Goal: Information Seeking & Learning: Check status

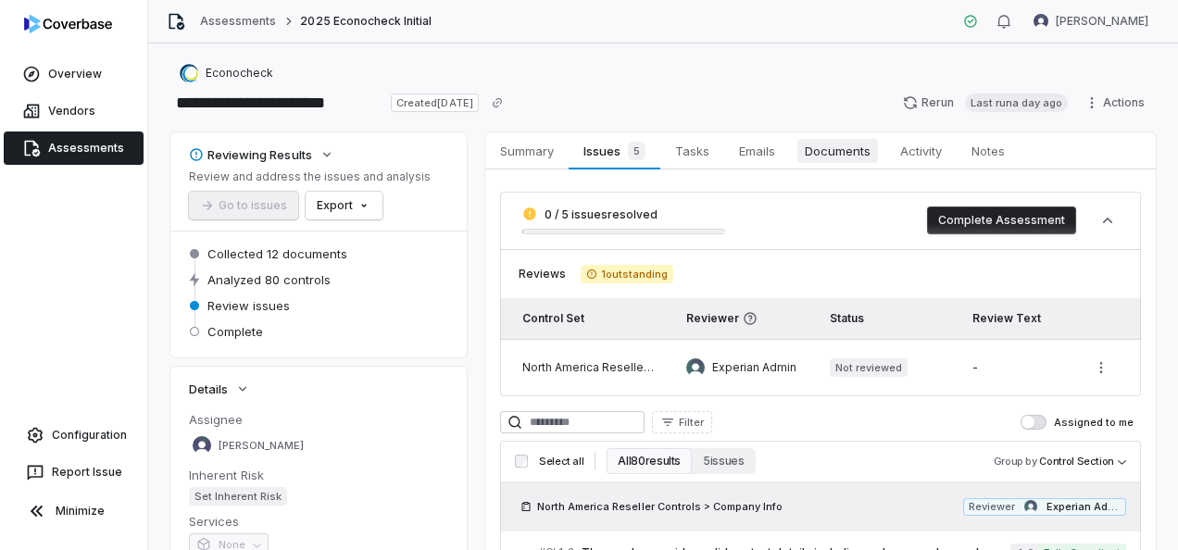
click at [840, 148] on span "Documents" at bounding box center [837, 151] width 81 height 24
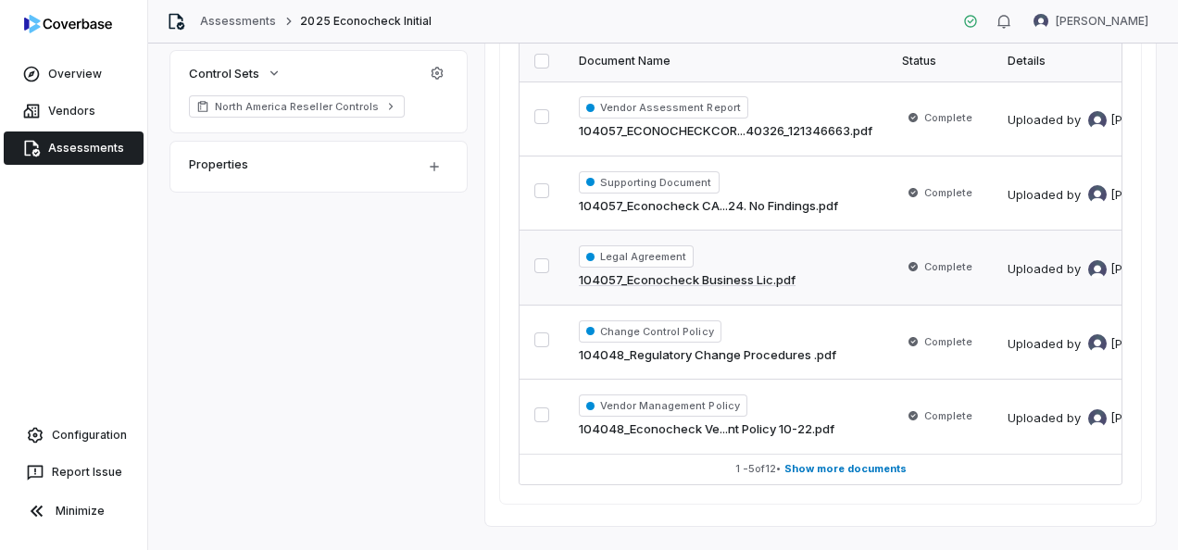
scroll to position [555, 0]
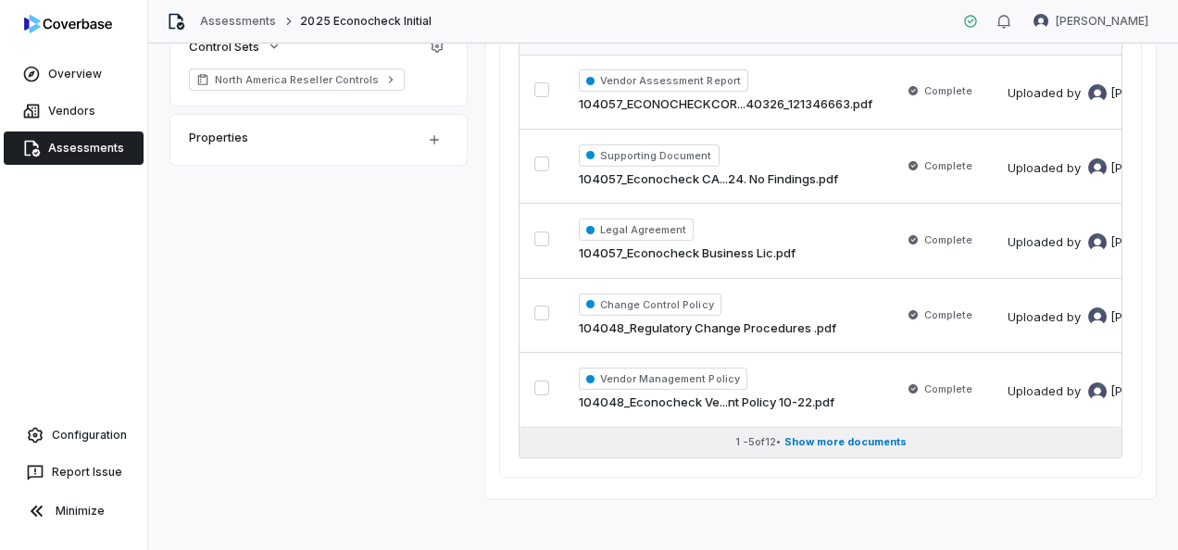
click at [811, 439] on span "Show more documents" at bounding box center [845, 442] width 122 height 14
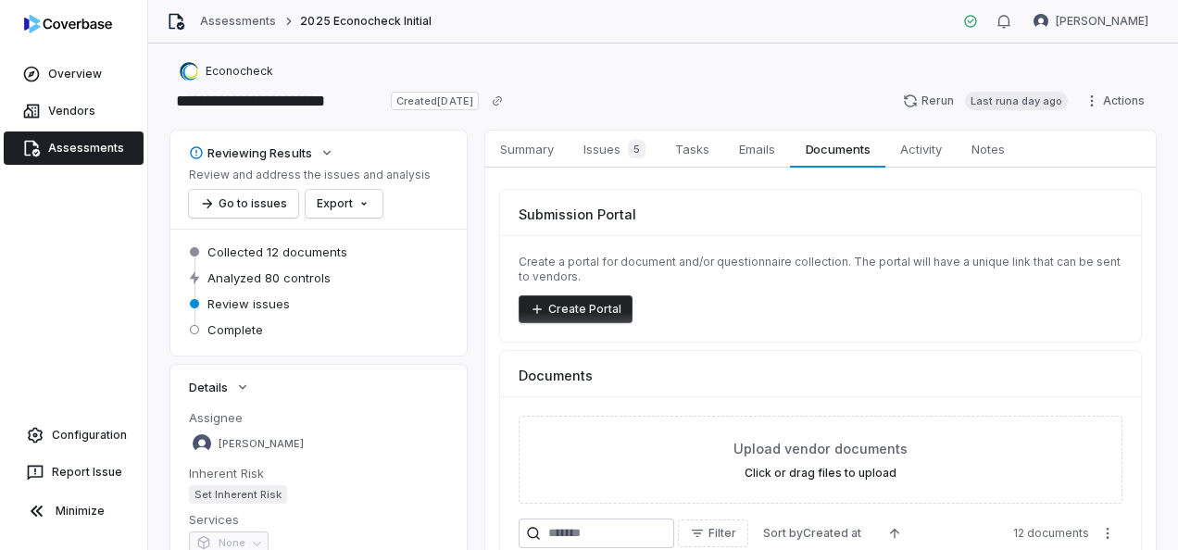
scroll to position [0, 0]
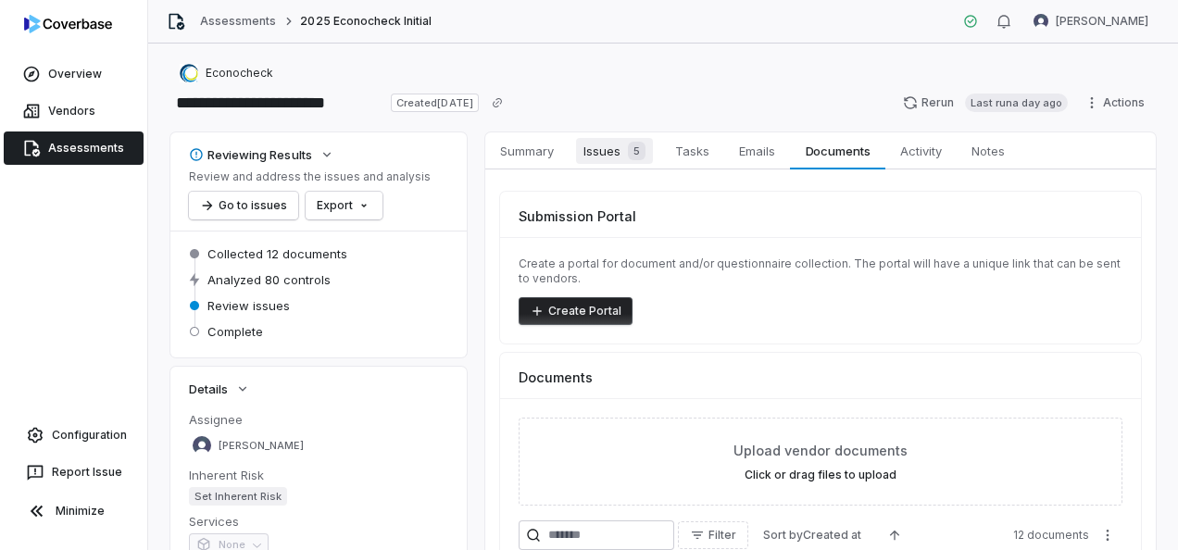
click at [602, 156] on span "Issues 5" at bounding box center [614, 151] width 77 height 26
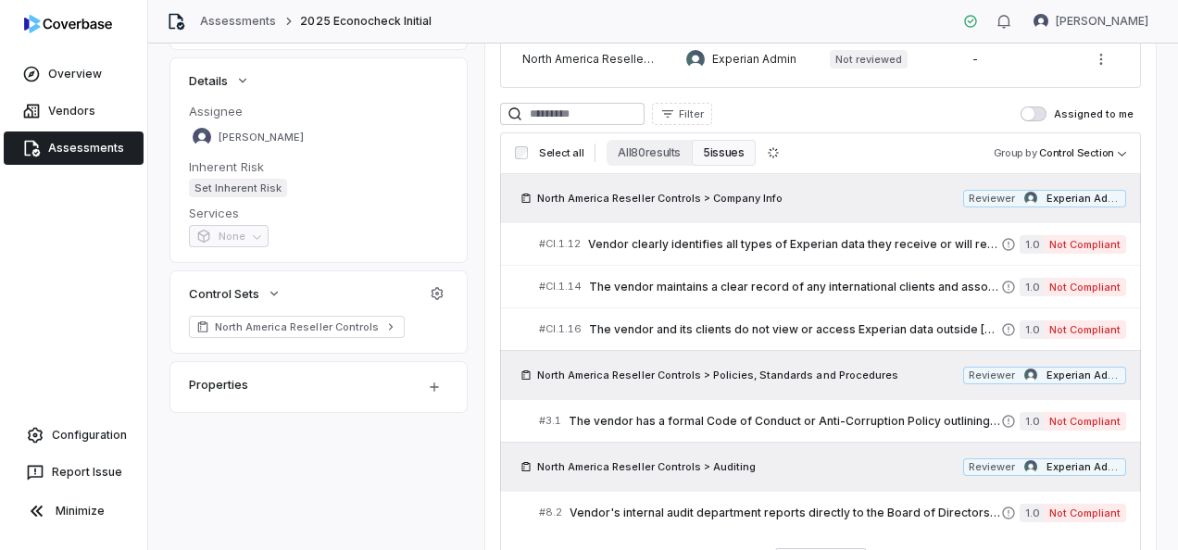
scroll to position [144, 0]
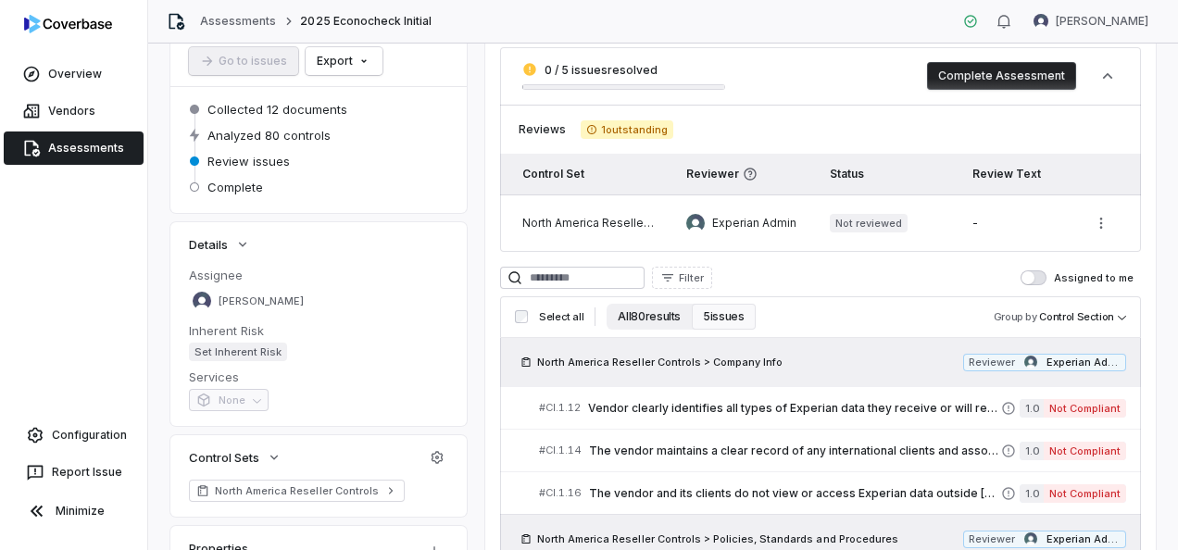
click at [668, 317] on button "All 80 results" at bounding box center [648, 317] width 85 height 26
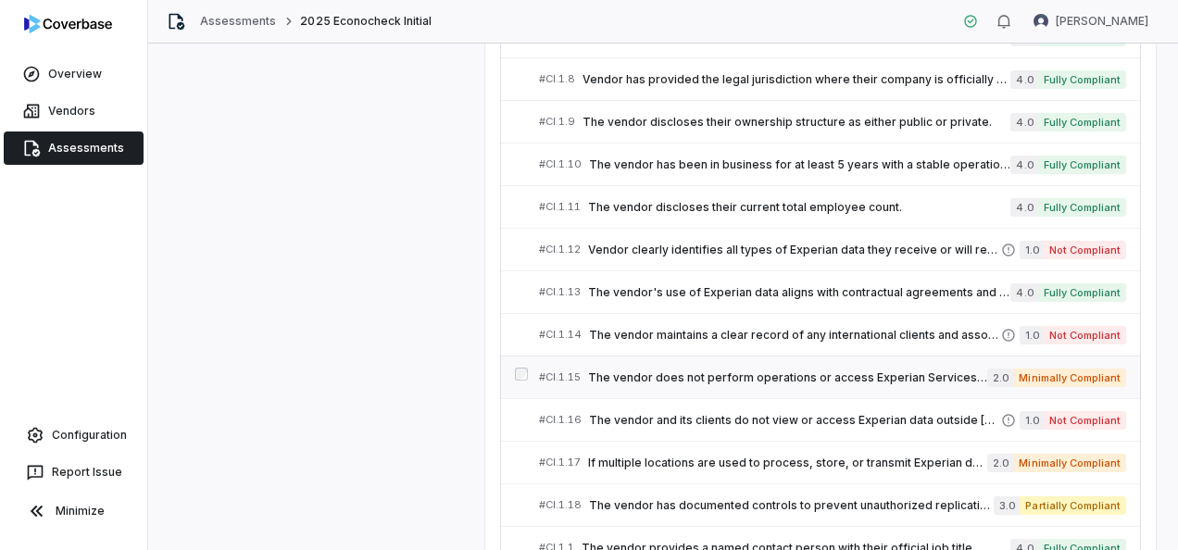
scroll to position [700, 0]
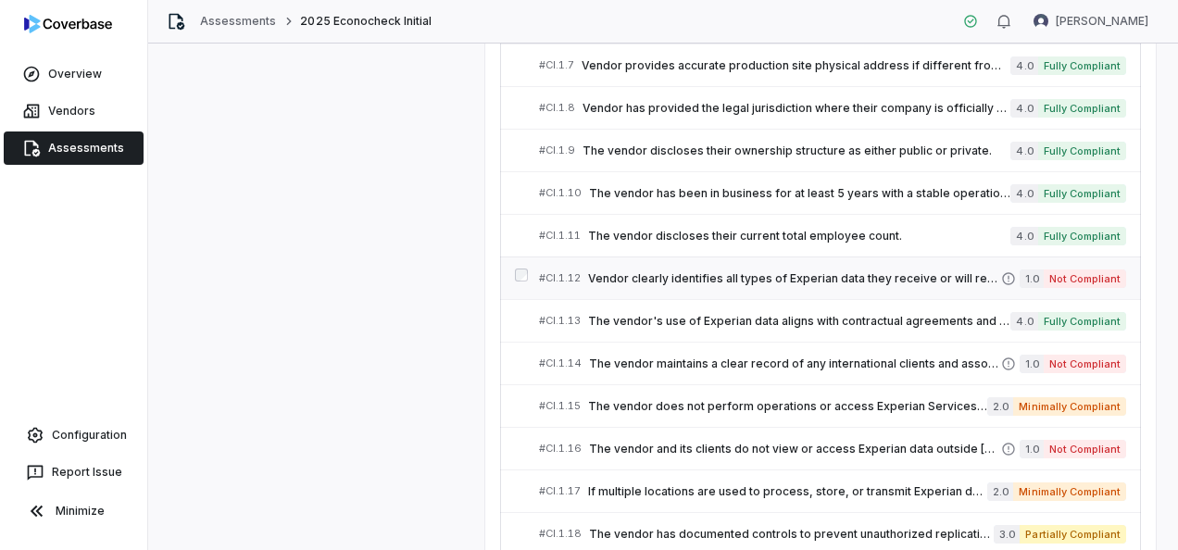
click at [741, 272] on span "Vendor clearly identifies all types of Experian data they receive or will recei…" at bounding box center [794, 278] width 413 height 15
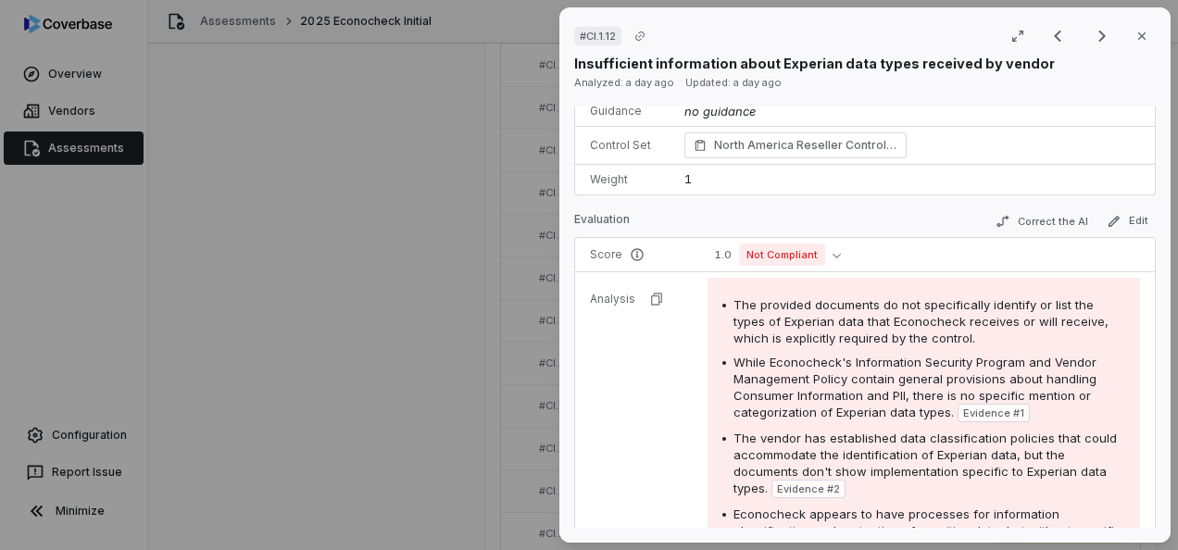
scroll to position [122, 0]
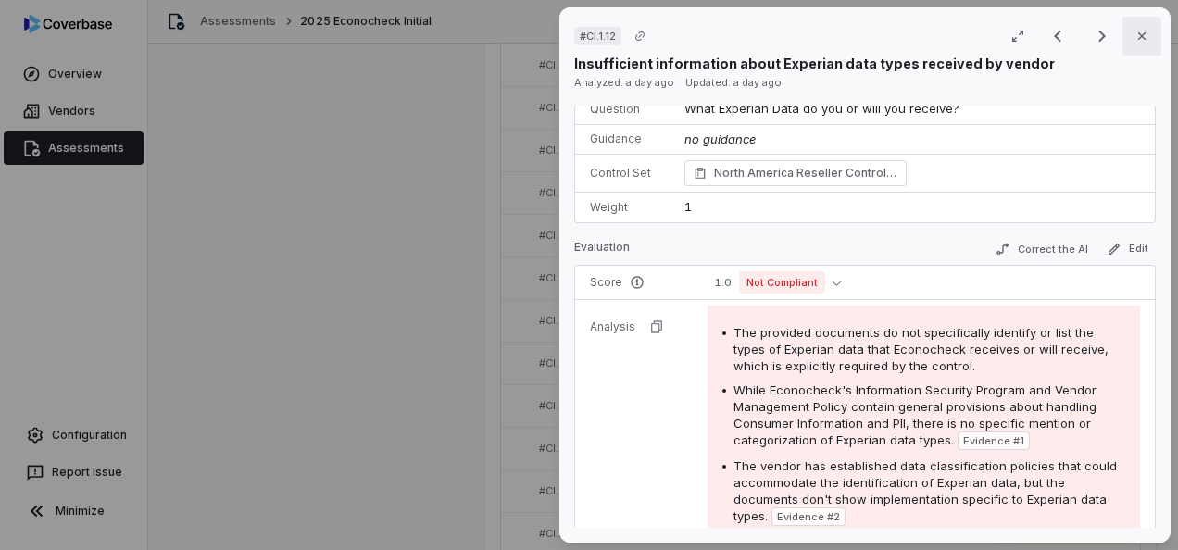
click at [1134, 39] on icon "button" at bounding box center [1141, 36] width 15 height 15
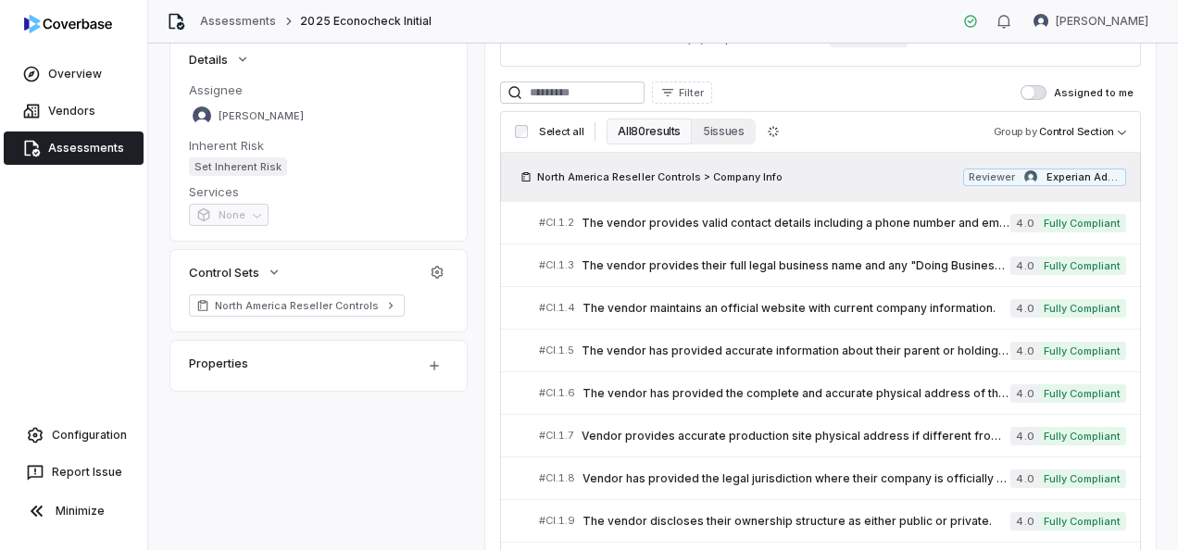
scroll to position [237, 0]
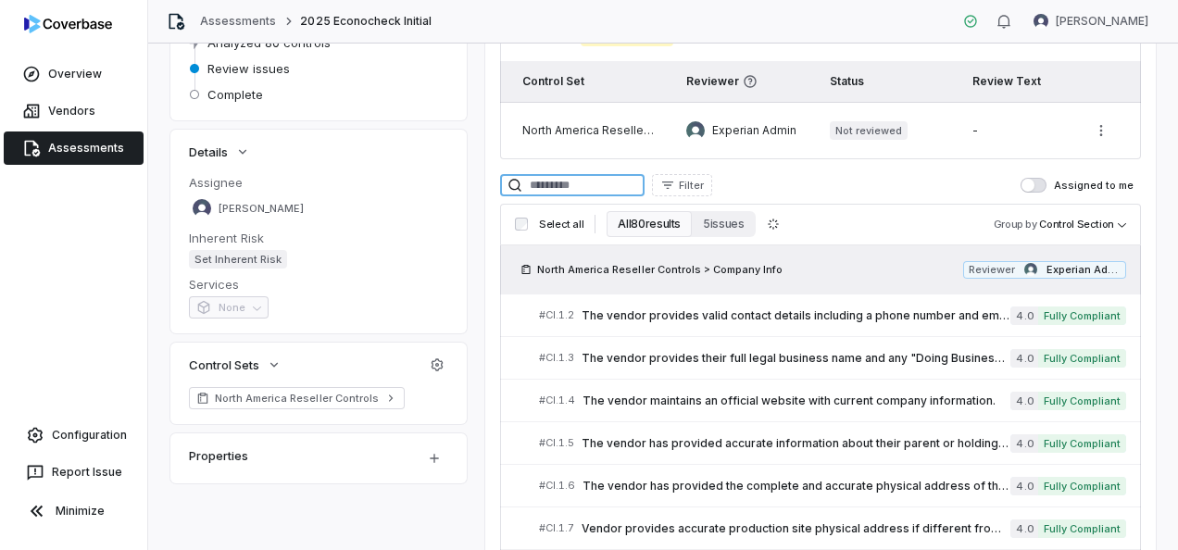
click at [629, 180] on input at bounding box center [572, 185] width 144 height 22
click at [702, 180] on button "Filter" at bounding box center [682, 185] width 60 height 22
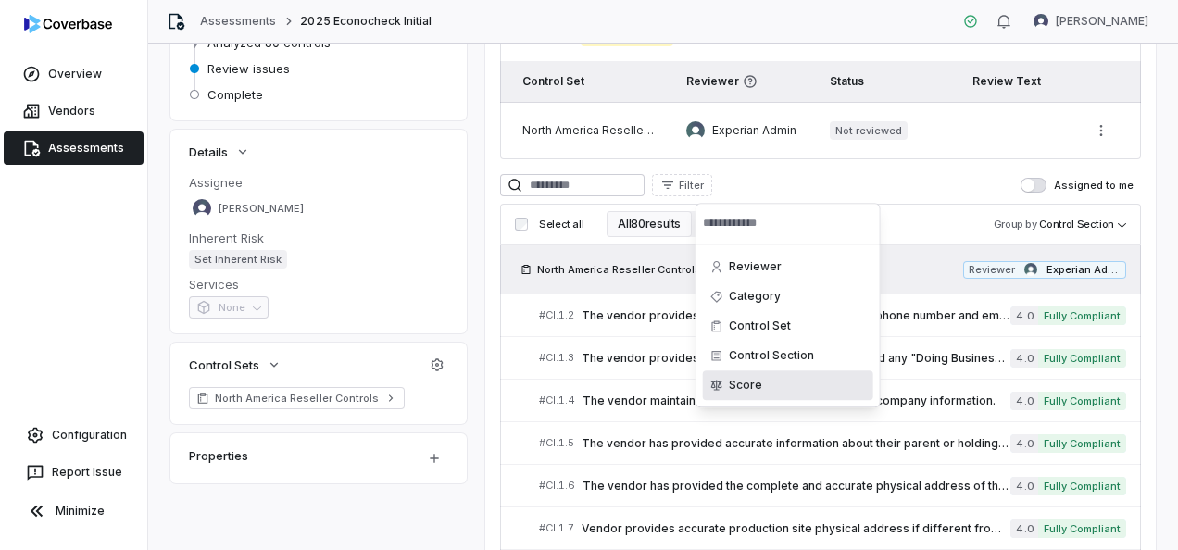
click at [752, 381] on div "Score" at bounding box center [788, 385] width 170 height 30
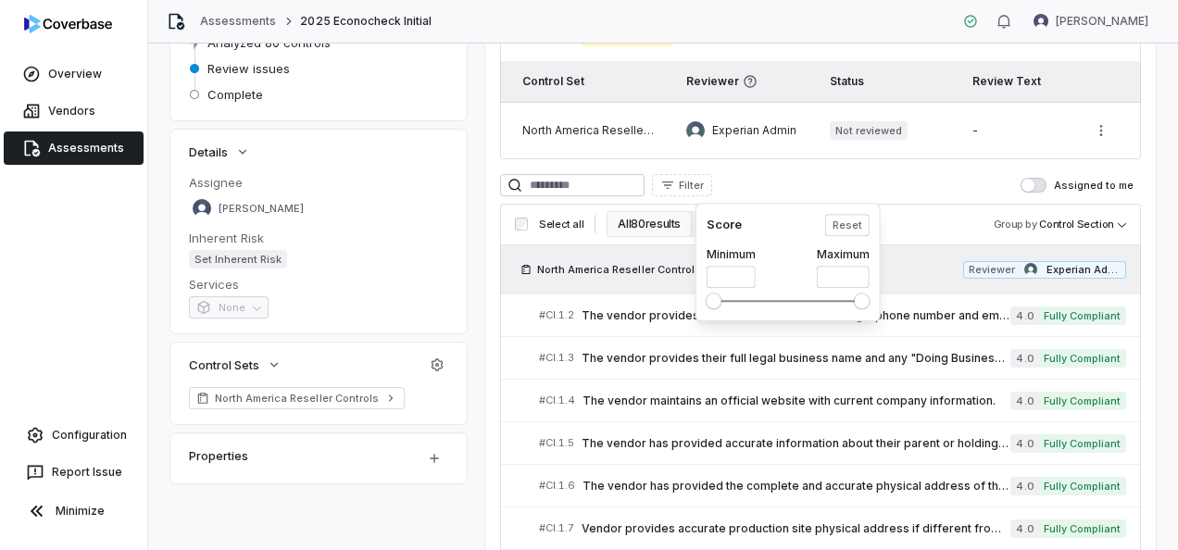
click at [728, 188] on html "**********" at bounding box center [589, 275] width 1178 height 550
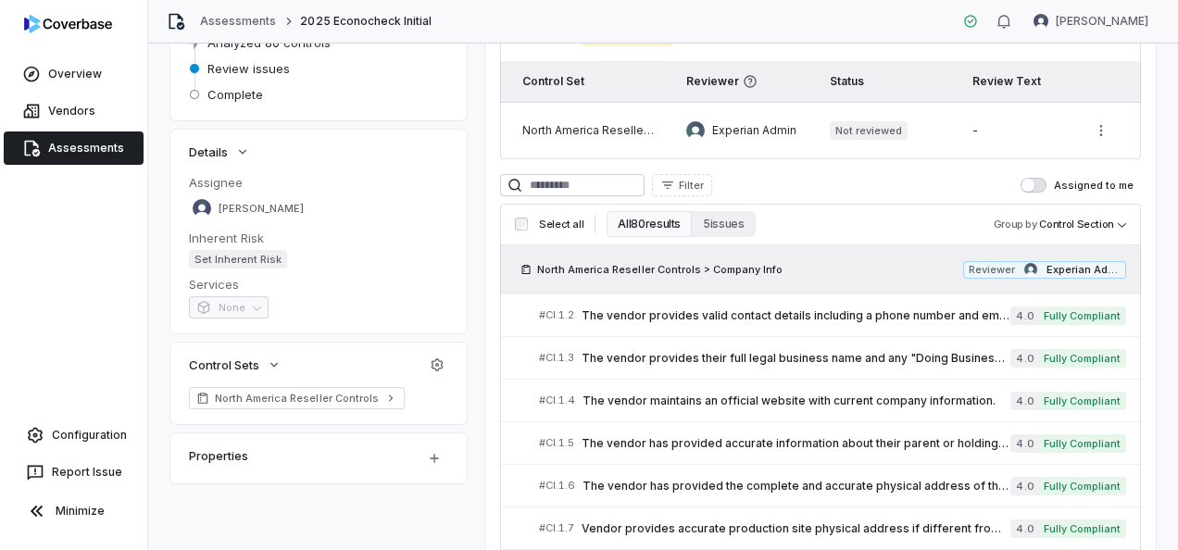
click at [704, 188] on span "Filter" at bounding box center [691, 186] width 25 height 14
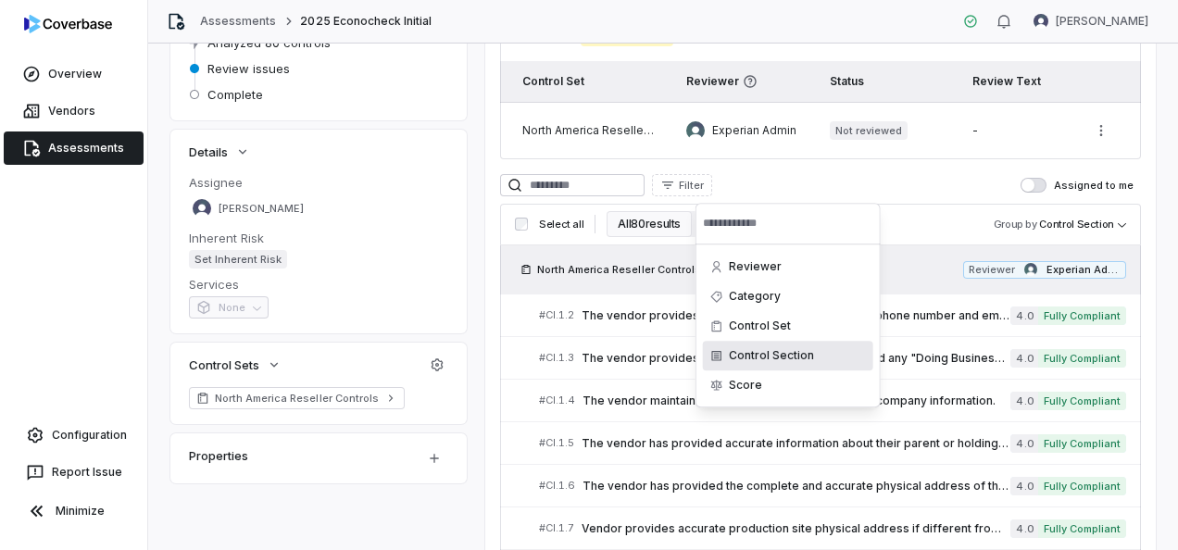
click at [753, 357] on div "Control Section" at bounding box center [788, 356] width 170 height 30
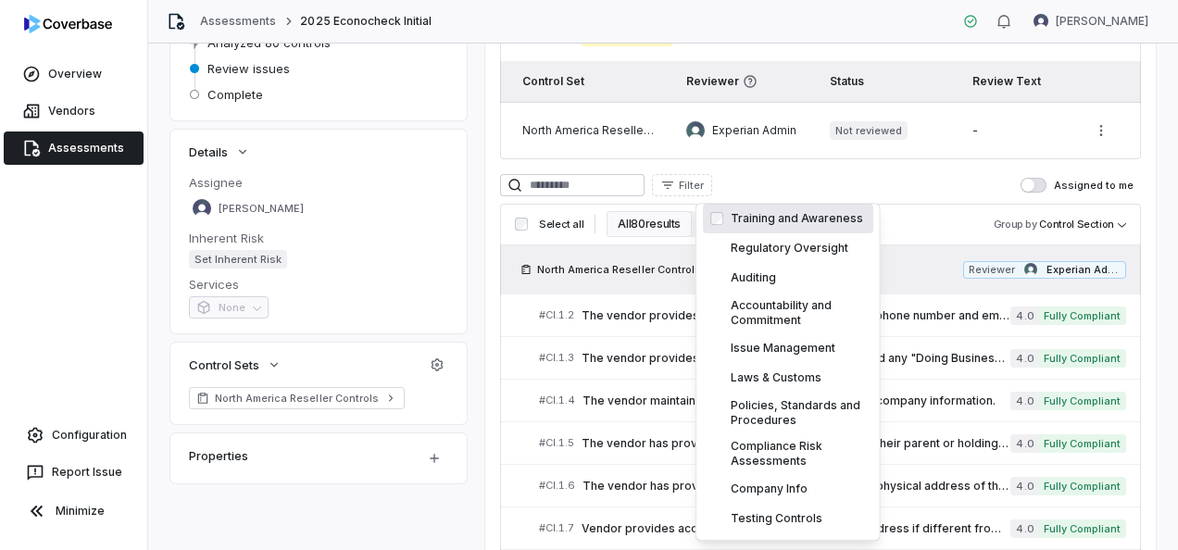
scroll to position [0, 0]
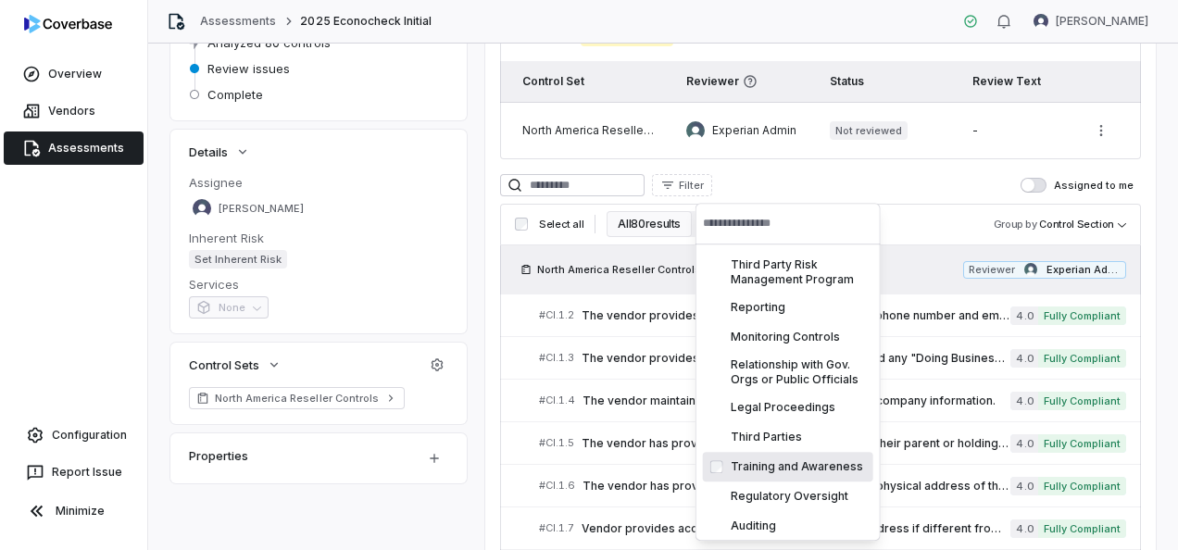
click at [792, 165] on html "**********" at bounding box center [589, 275] width 1178 height 550
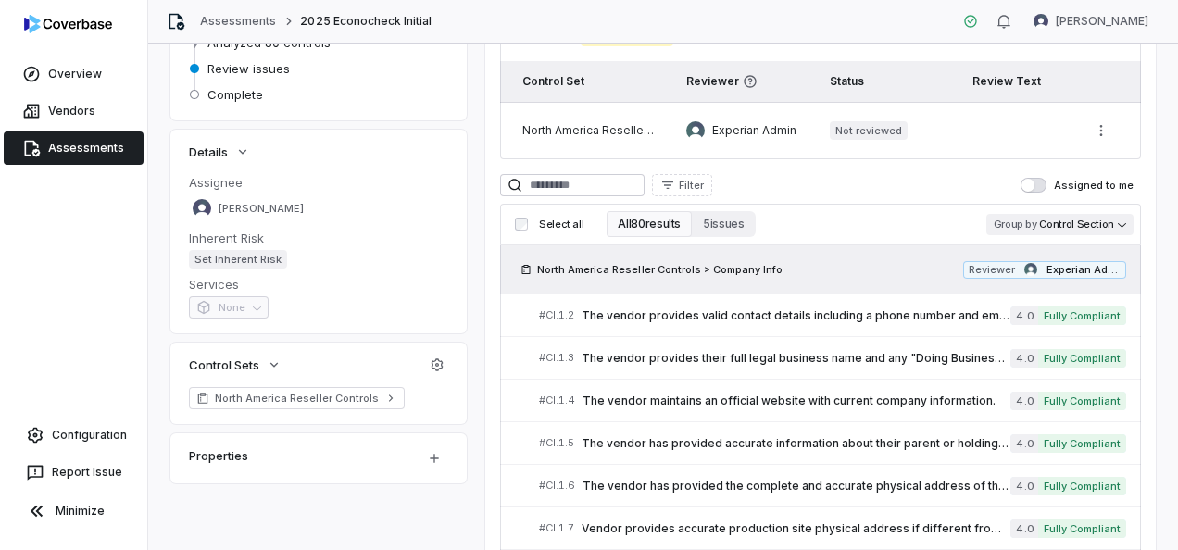
click at [1115, 221] on body "**********" at bounding box center [589, 275] width 1178 height 550
click at [1158, 236] on html "**********" at bounding box center [589, 275] width 1178 height 550
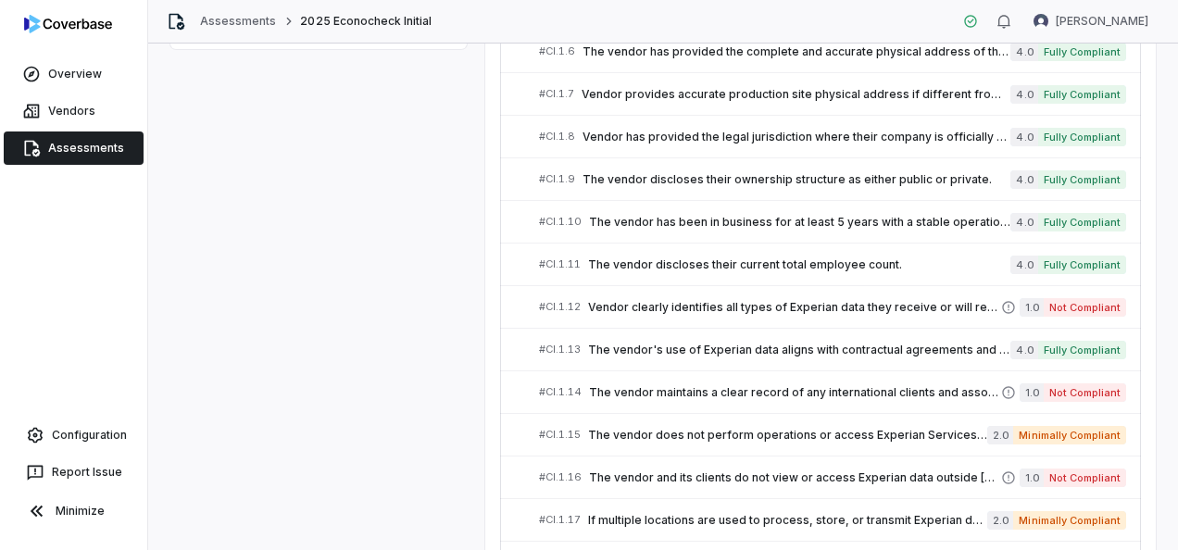
scroll to position [792, 0]
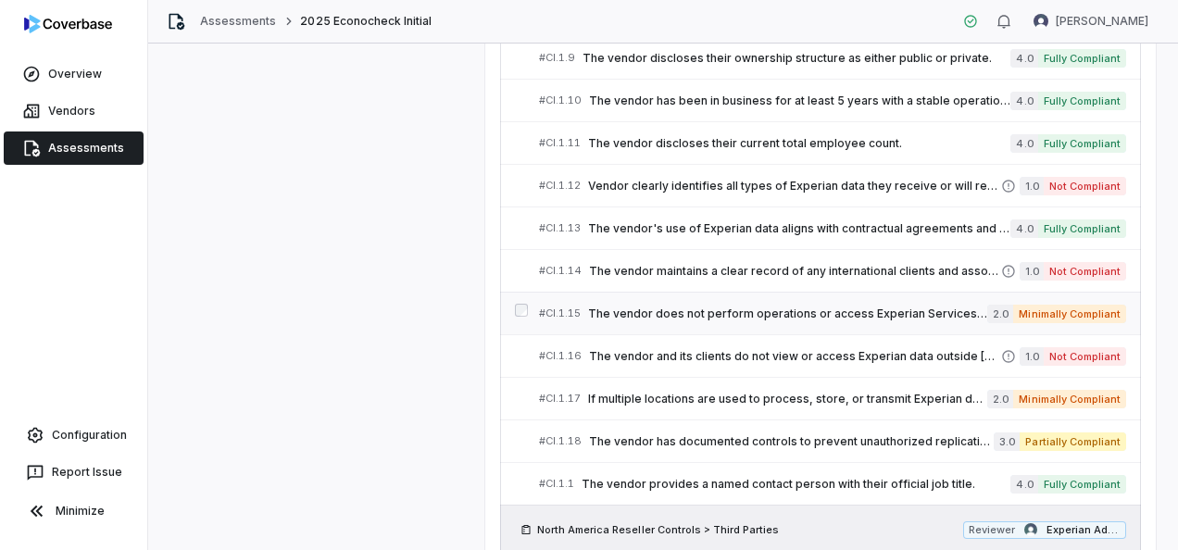
click at [842, 308] on span "The vendor does not perform operations or access Experian Services from offshor…" at bounding box center [787, 313] width 399 height 15
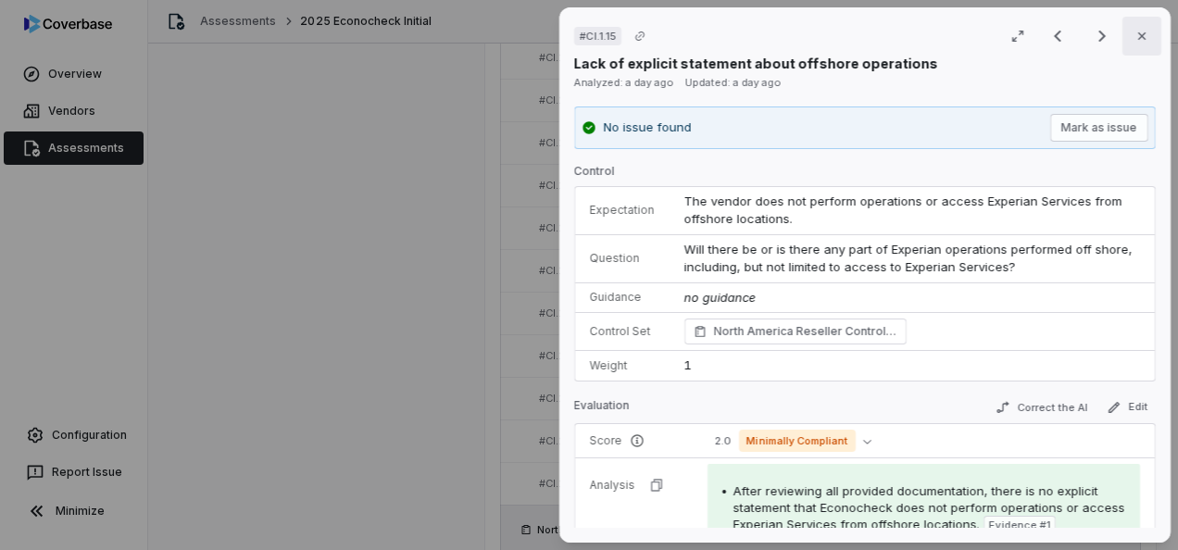
click at [1134, 36] on icon "button" at bounding box center [1141, 36] width 15 height 15
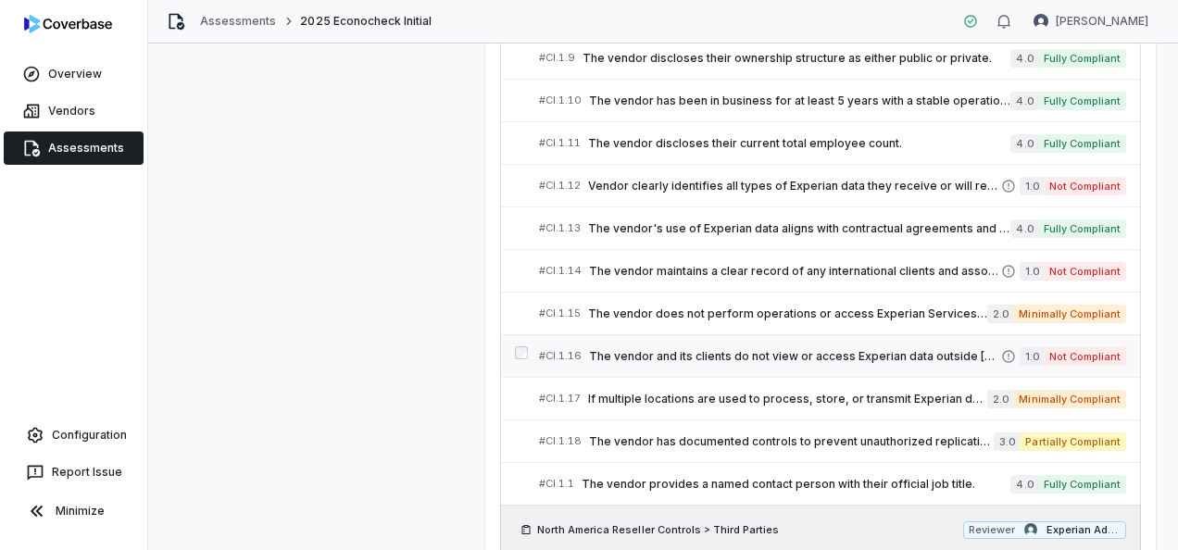
scroll to position [885, 0]
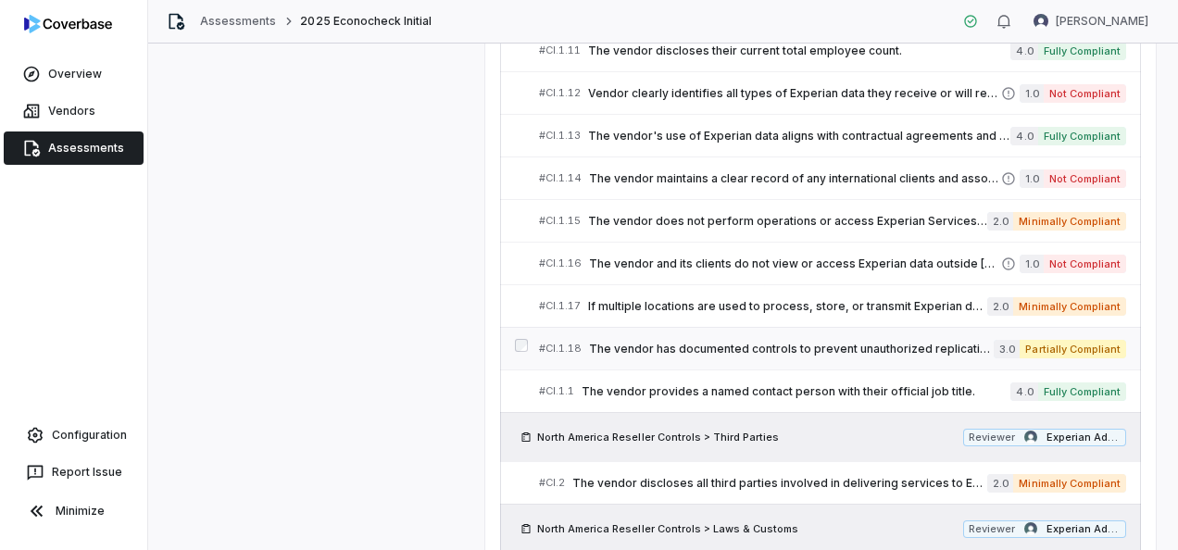
click at [729, 343] on span "The vendor has documented controls to prevent unauthorized replication or use o…" at bounding box center [791, 349] width 405 height 15
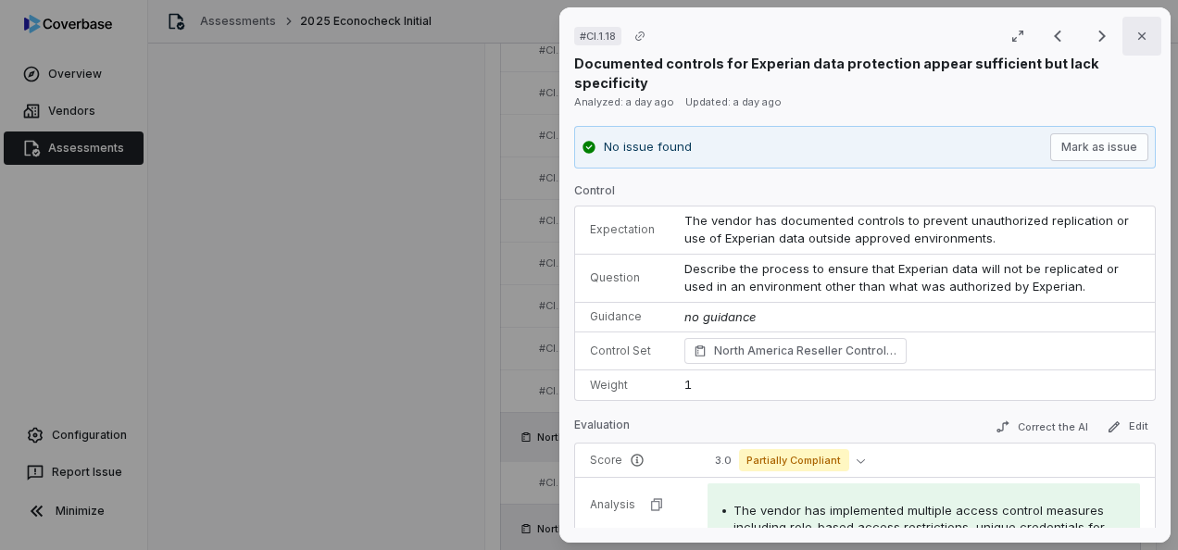
click at [1138, 37] on icon "button" at bounding box center [1141, 35] width 7 height 7
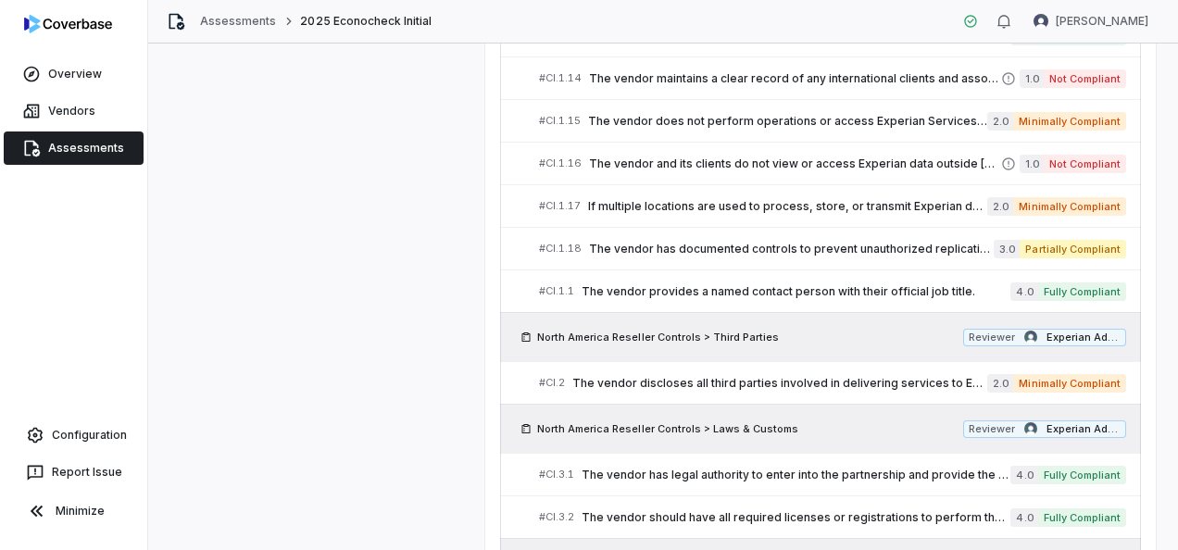
scroll to position [1070, 0]
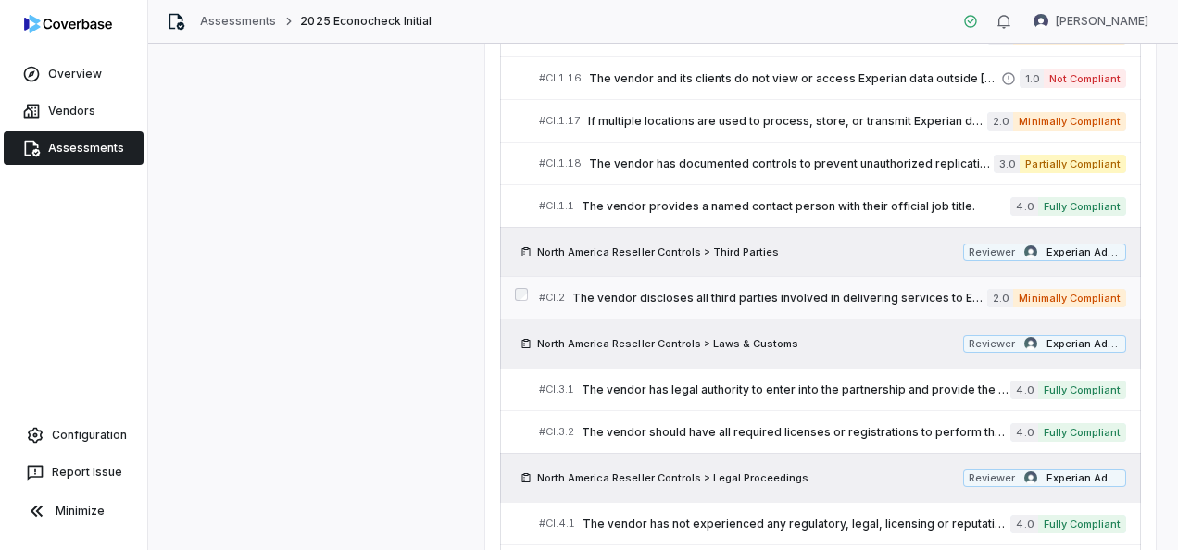
click at [714, 291] on span "The vendor discloses all third parties involved in delivering services to Exper…" at bounding box center [779, 298] width 415 height 15
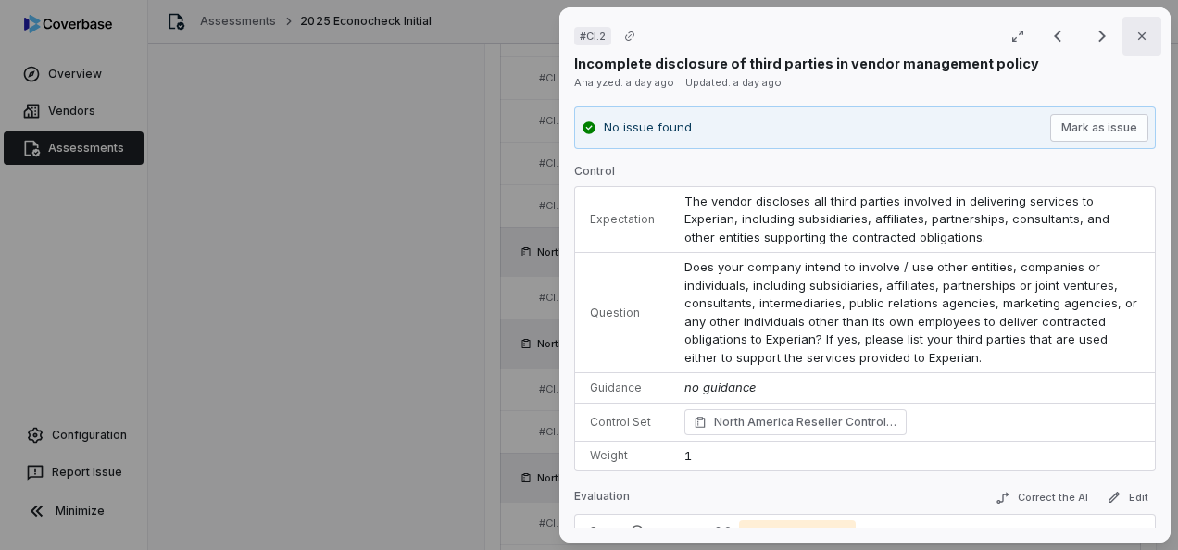
click at [1134, 41] on icon "button" at bounding box center [1141, 36] width 15 height 15
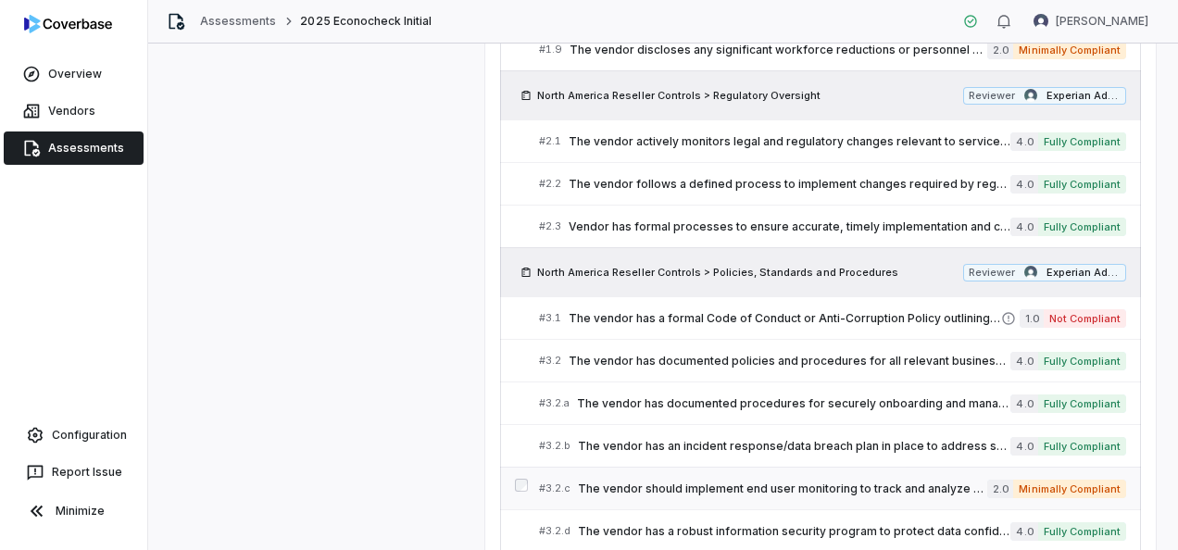
scroll to position [2459, 0]
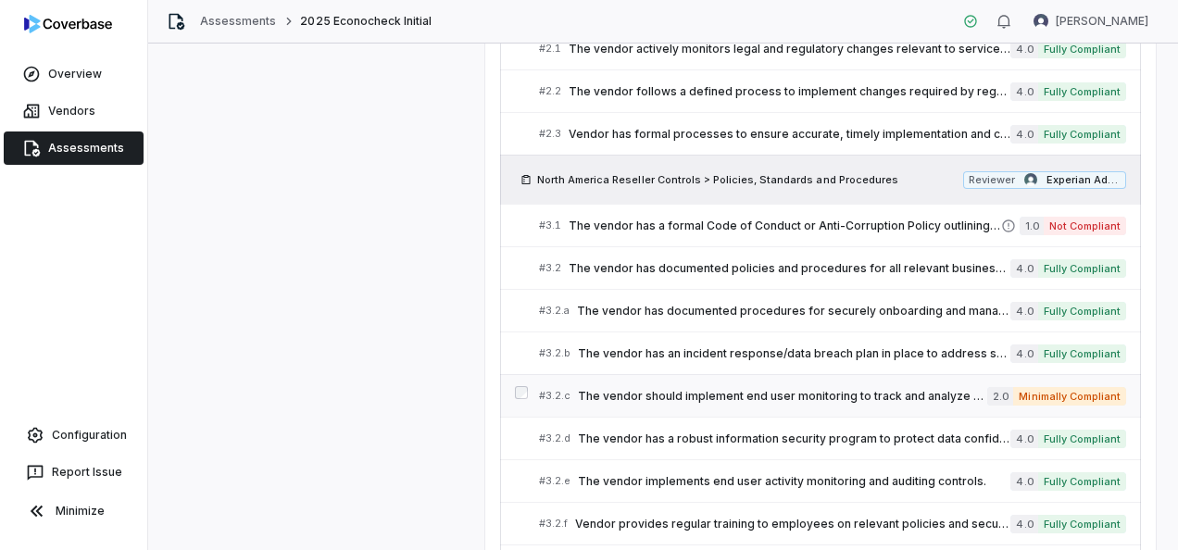
click at [846, 389] on span "The vendor should implement end user monitoring to track and analyze user behav…" at bounding box center [782, 396] width 409 height 15
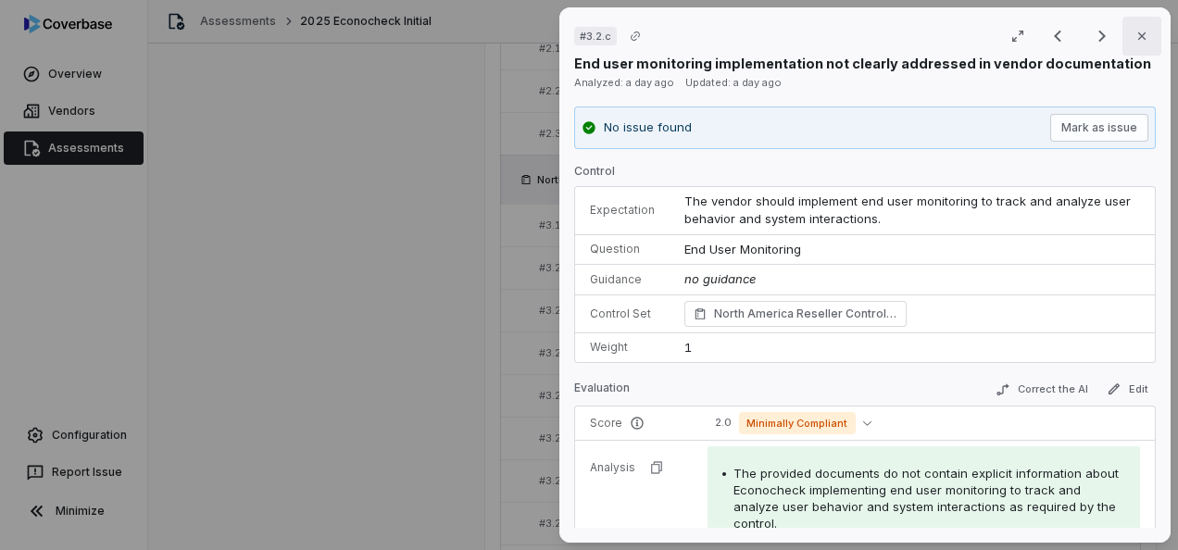
click at [1134, 33] on icon "button" at bounding box center [1141, 36] width 15 height 15
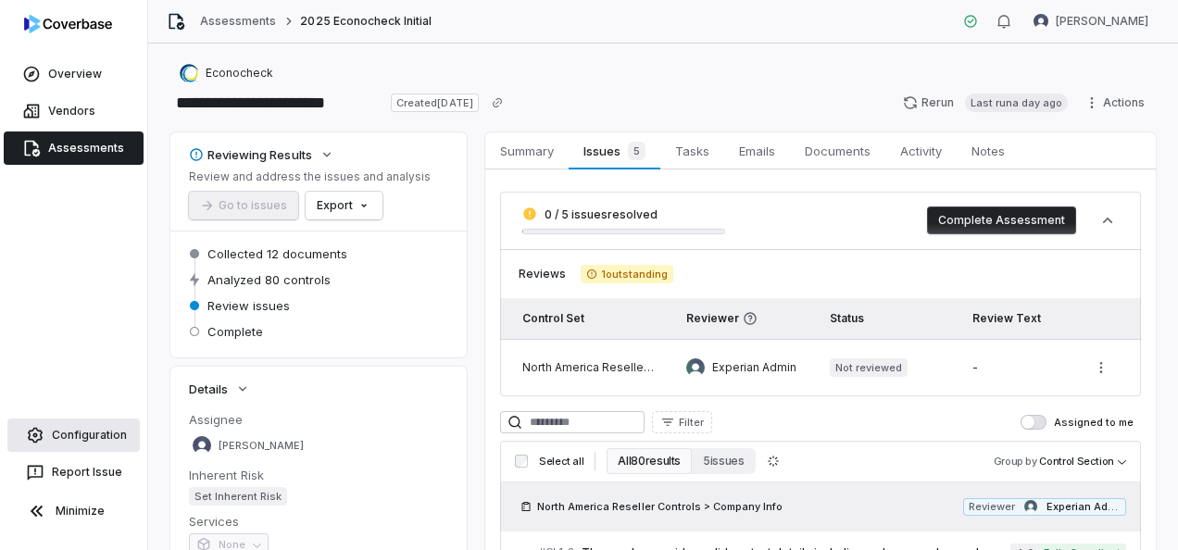
click at [85, 435] on link "Configuration" at bounding box center [73, 434] width 132 height 33
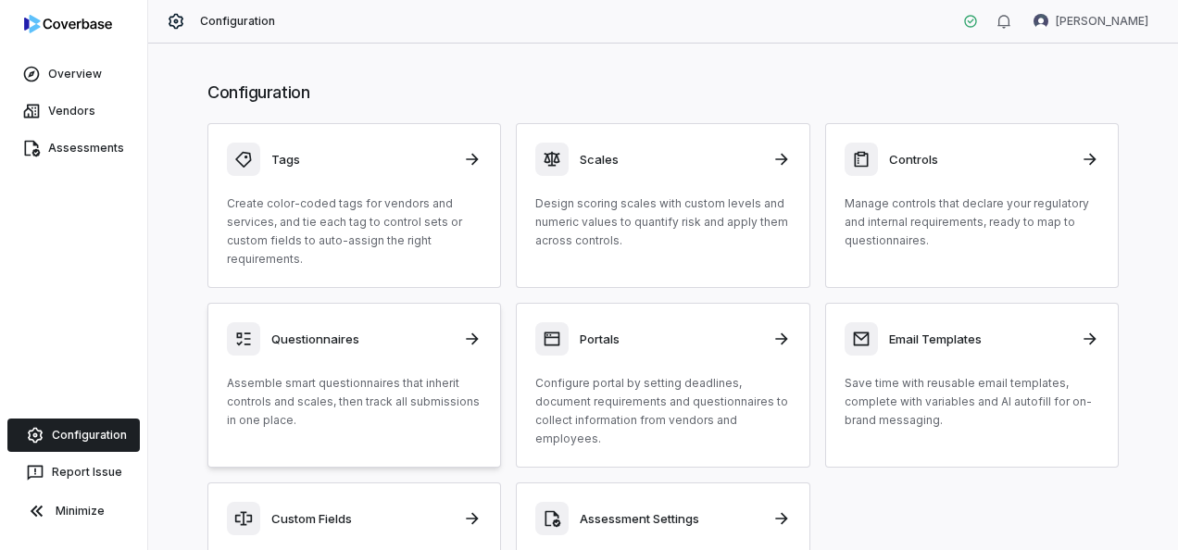
click at [327, 337] on h3 "Questionnaires" at bounding box center [361, 338] width 181 height 17
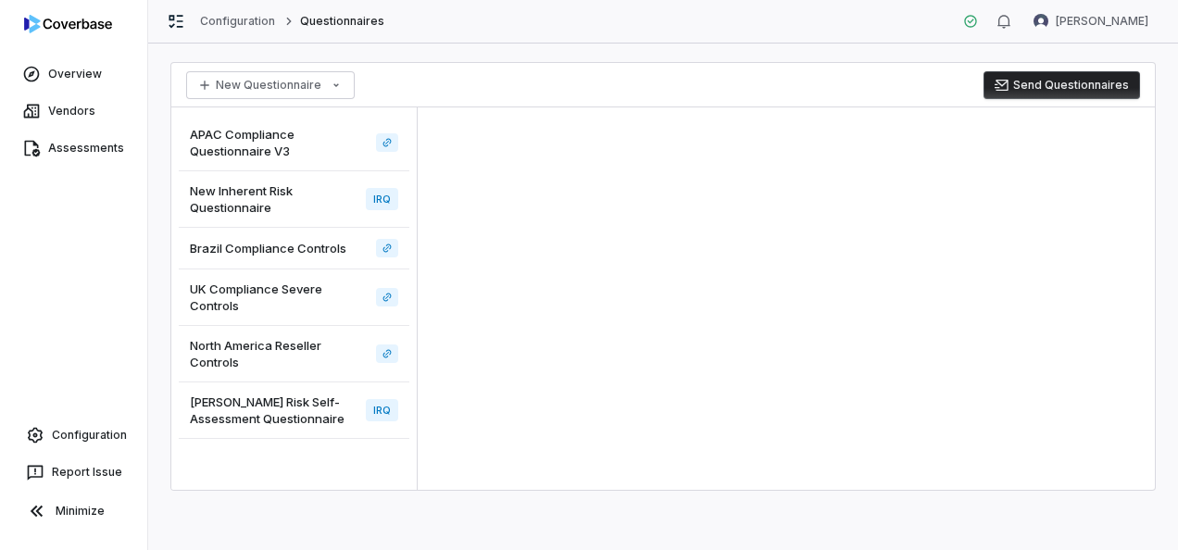
click at [305, 358] on span "North America Reseller Controls" at bounding box center [279, 353] width 179 height 33
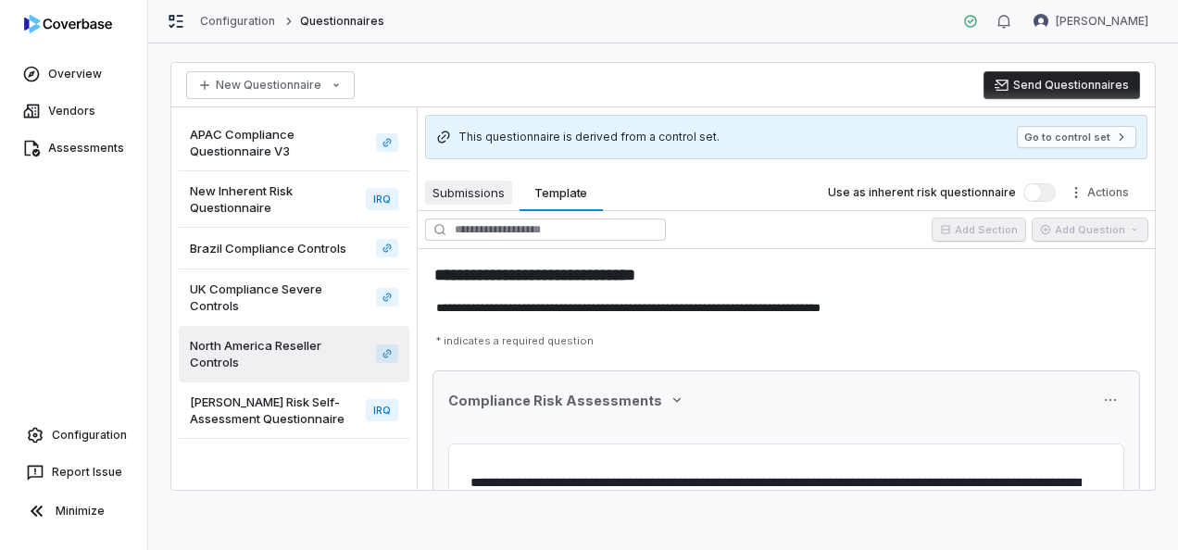
click at [479, 197] on span "Submissions" at bounding box center [468, 193] width 87 height 24
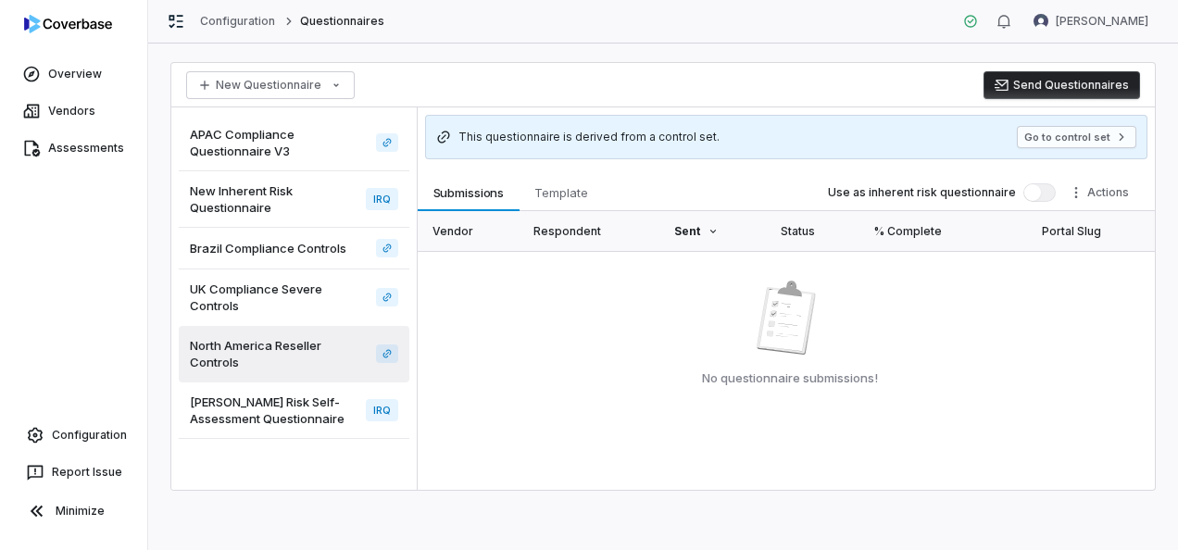
click at [237, 192] on span "New Inherent Risk Questionnaire" at bounding box center [274, 198] width 168 height 33
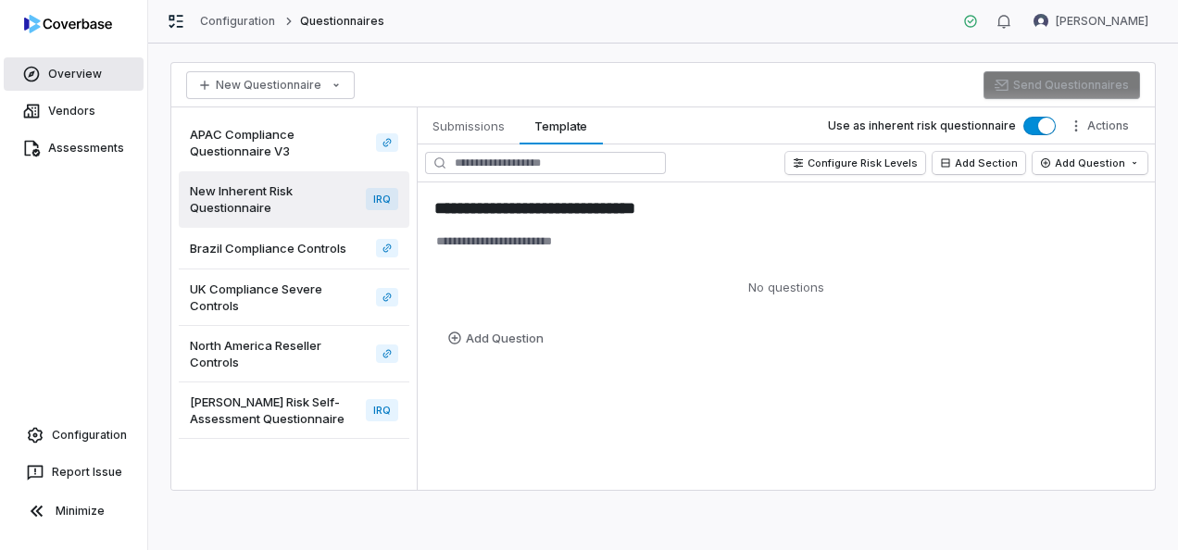
click at [75, 70] on link "Overview" at bounding box center [74, 73] width 140 height 33
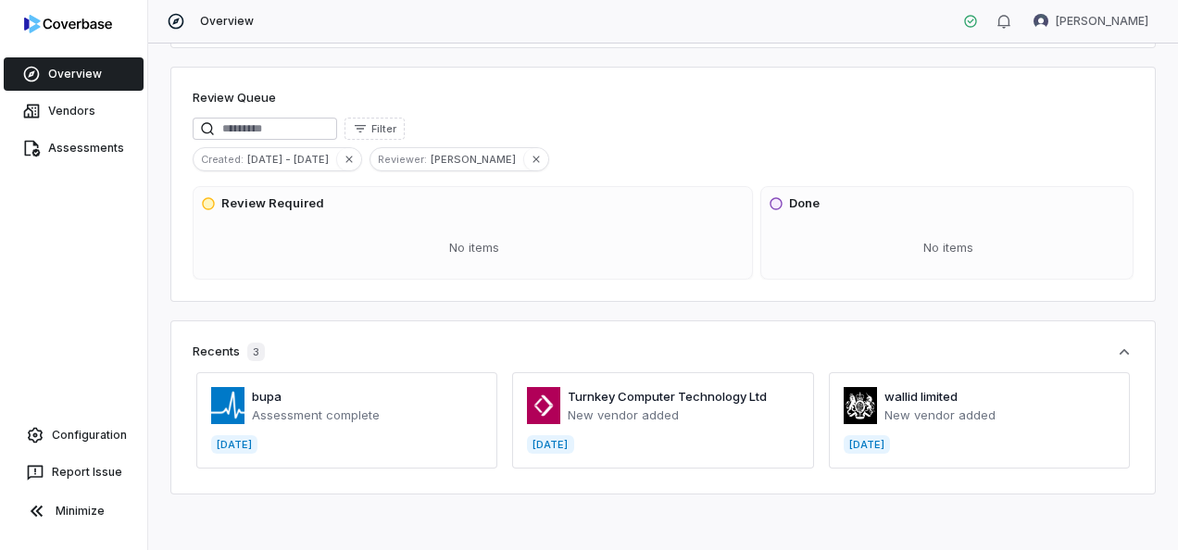
scroll to position [189, 0]
click at [65, 113] on link "Vendors" at bounding box center [74, 110] width 140 height 33
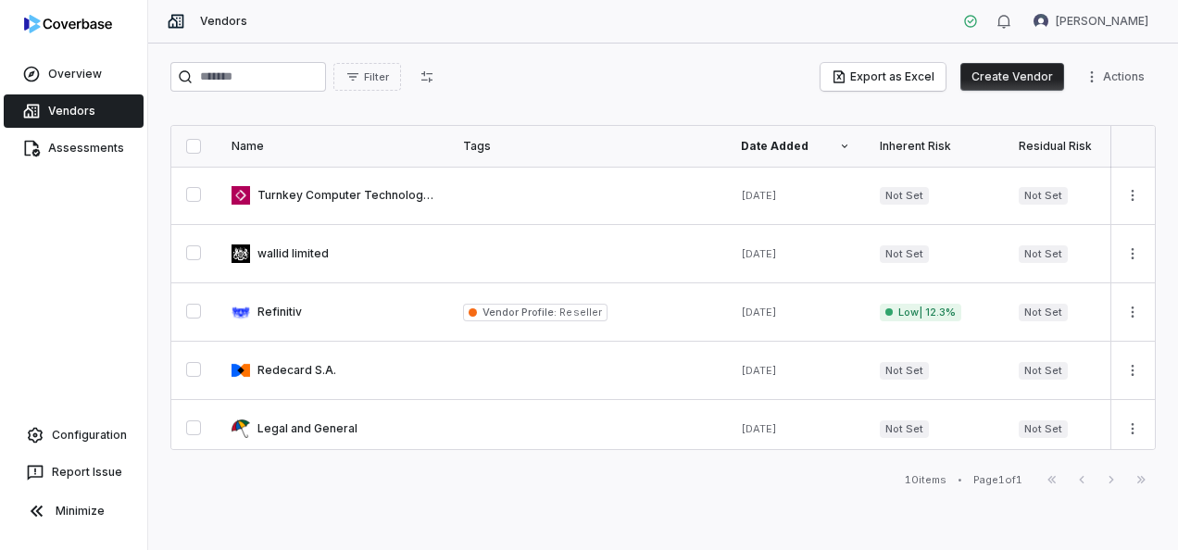
scroll to position [305, 0]
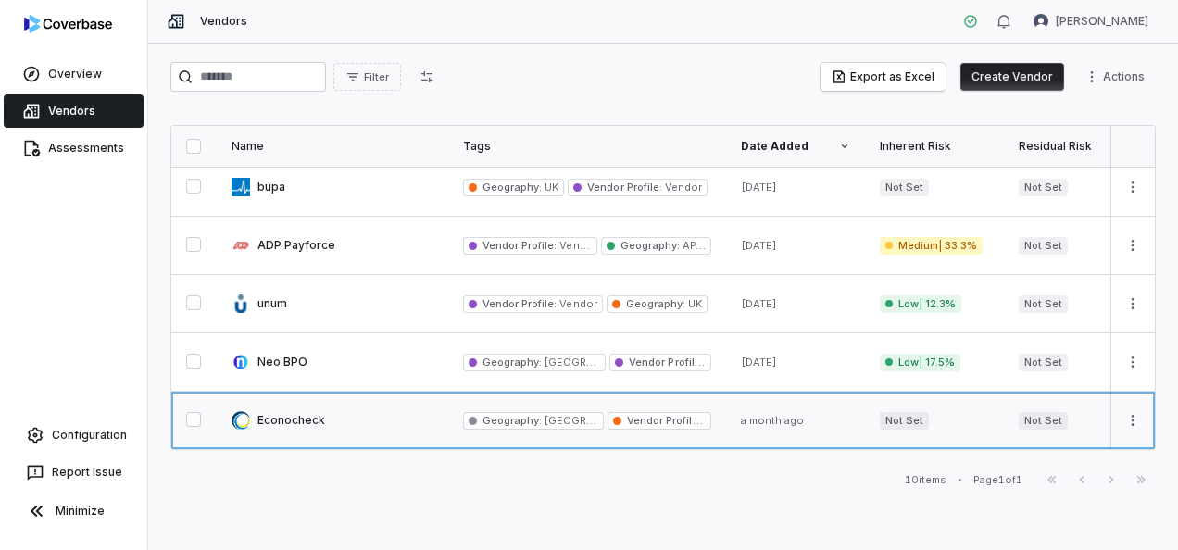
click at [290, 406] on link at bounding box center [332, 420] width 231 height 57
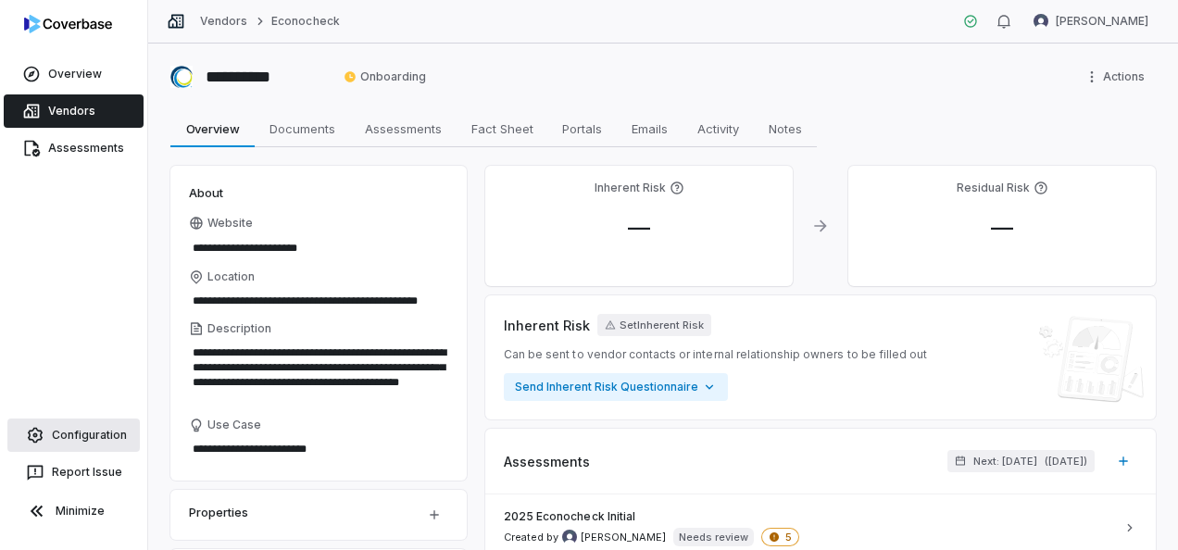
click at [71, 431] on link "Configuration" at bounding box center [73, 434] width 132 height 33
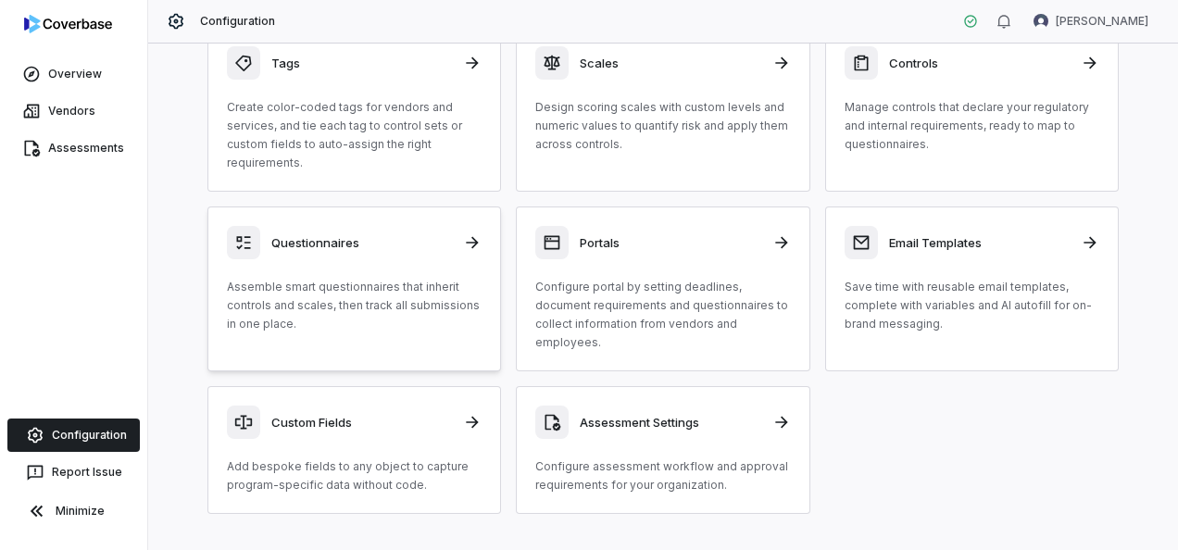
scroll to position [43, 0]
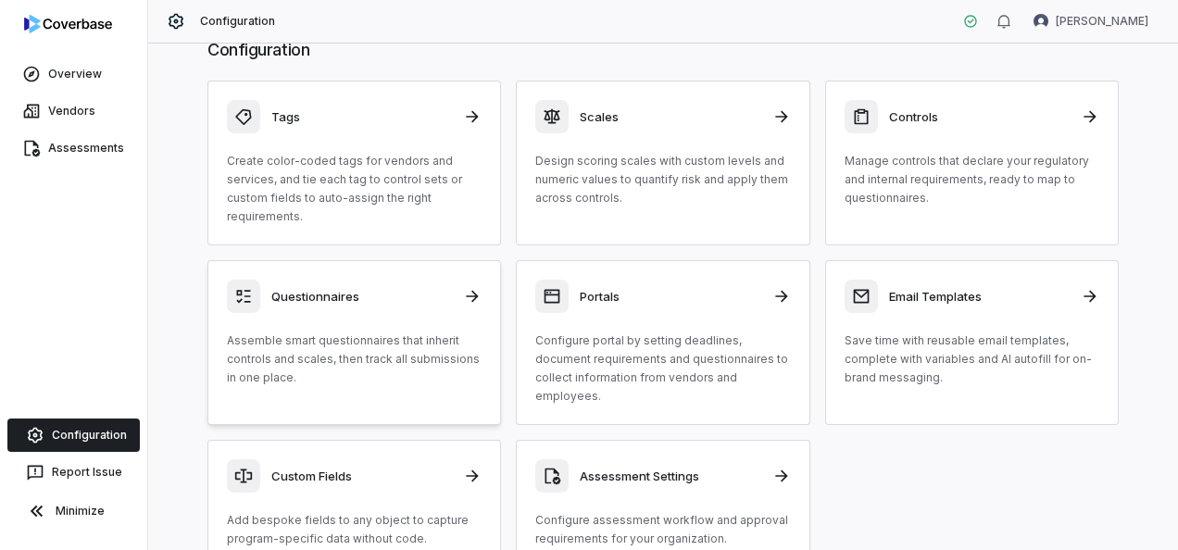
click at [321, 296] on h3 "Questionnaires" at bounding box center [361, 296] width 181 height 17
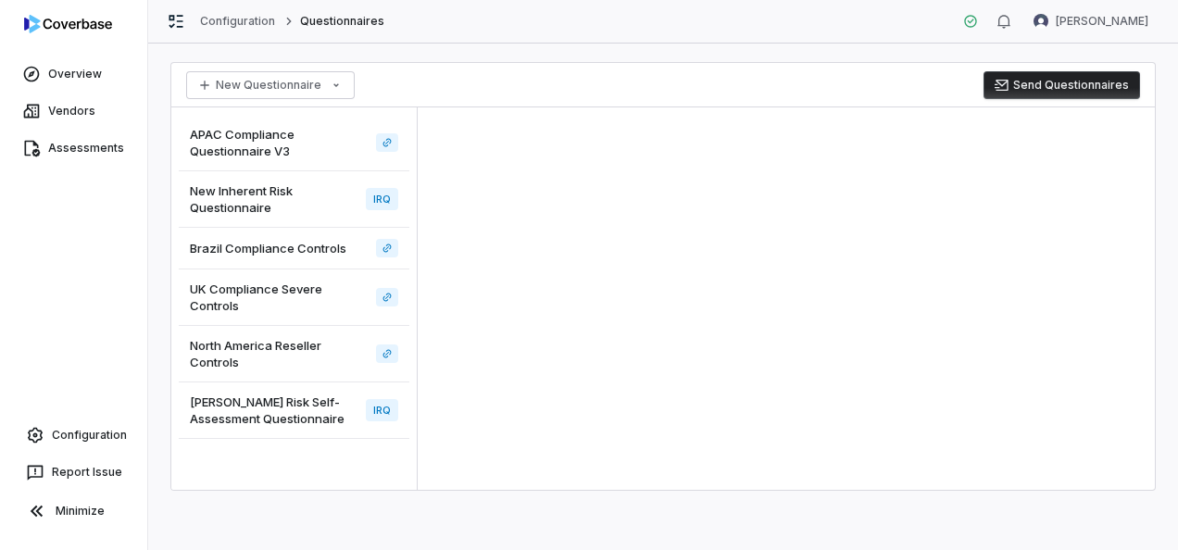
click at [254, 205] on span "New Inherent Risk Questionnaire" at bounding box center [274, 198] width 168 height 33
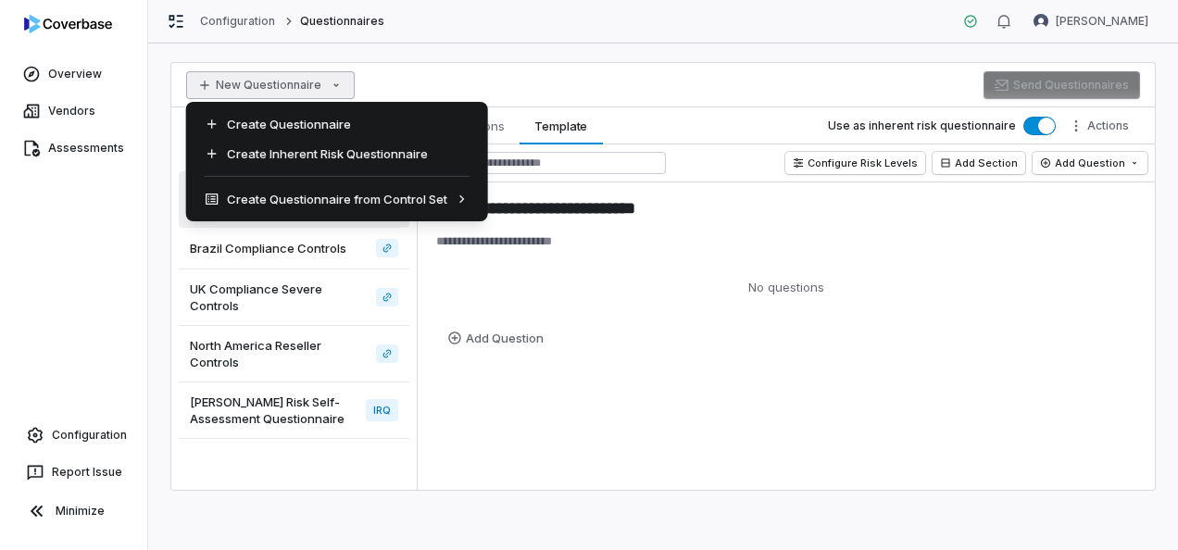
click at [335, 81] on html "**********" at bounding box center [589, 275] width 1178 height 550
click at [950, 464] on html "**********" at bounding box center [589, 275] width 1178 height 550
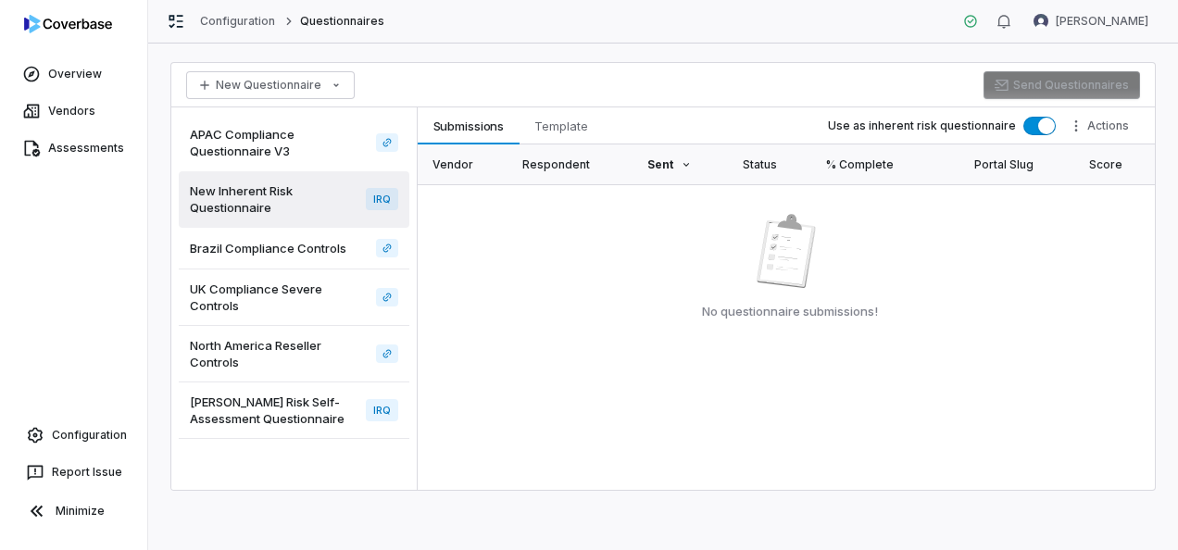
drag, startPoint x: 463, startPoint y: 127, endPoint x: 468, endPoint y: 146, distance: 20.2
click at [463, 127] on span "Submissions" at bounding box center [469, 126] width 86 height 24
click at [462, 165] on div "Vendor" at bounding box center [462, 164] width 61 height 40
click at [676, 163] on div "Sent" at bounding box center [680, 164] width 66 height 40
click at [583, 166] on div "Respondent" at bounding box center [569, 164] width 95 height 40
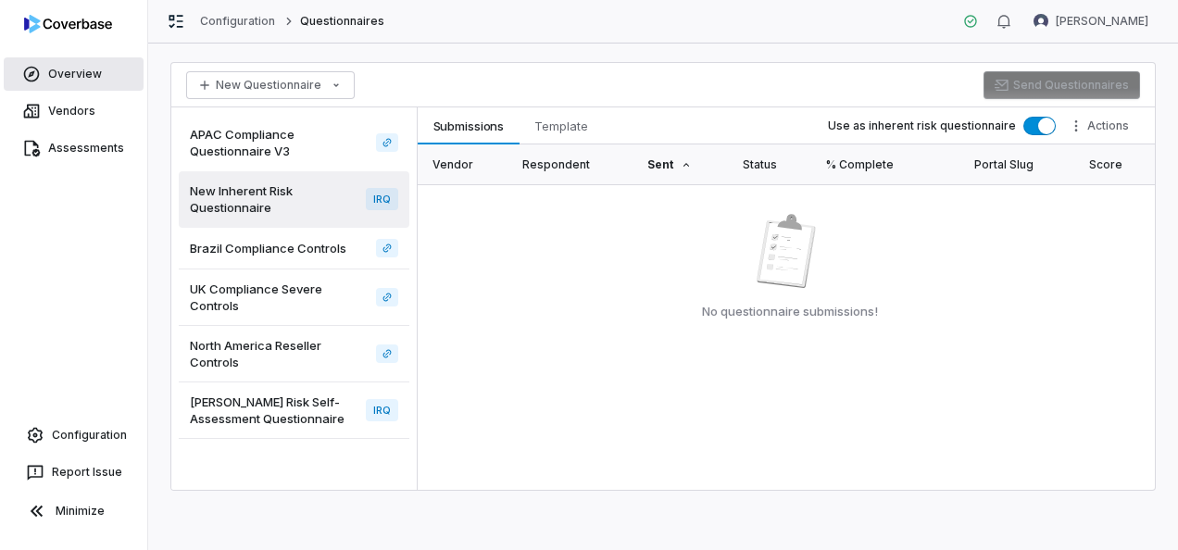
click at [71, 79] on link "Overview" at bounding box center [74, 73] width 140 height 33
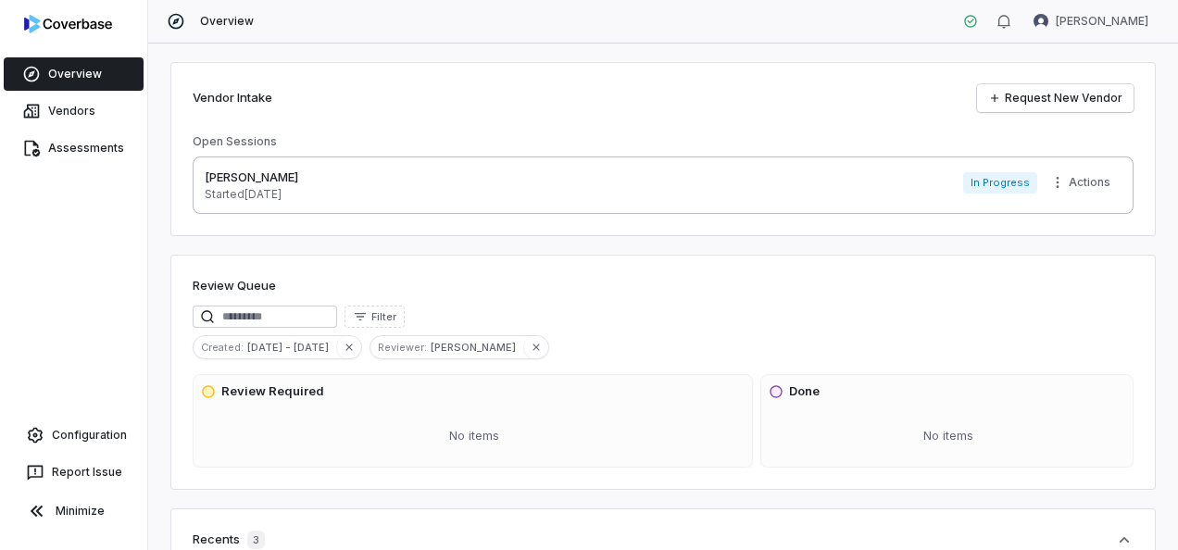
click at [218, 177] on p "[PERSON_NAME]" at bounding box center [251, 177] width 93 height 19
type textarea "*"
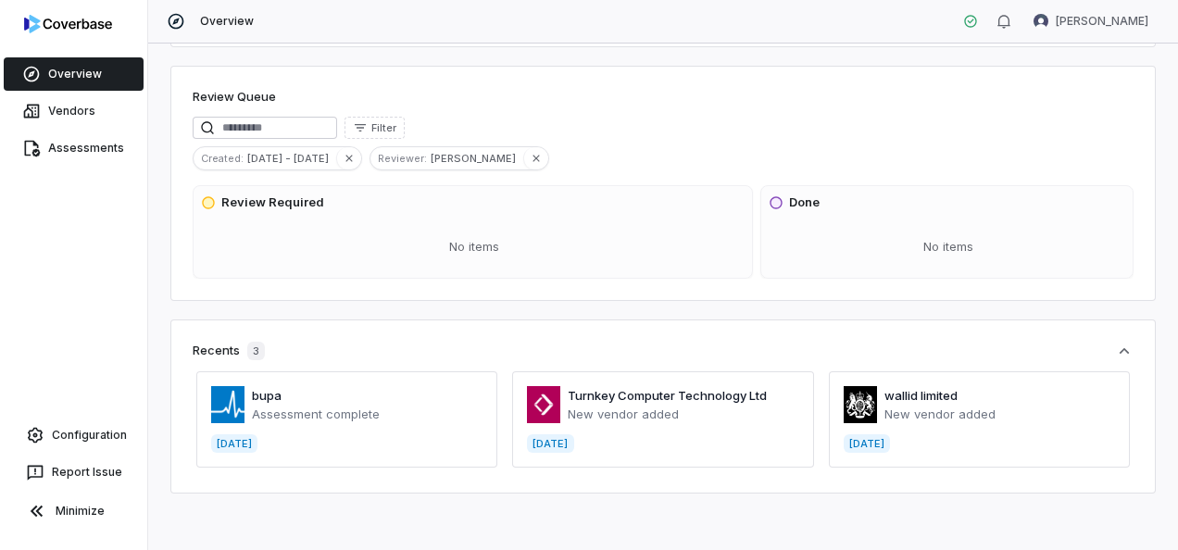
scroll to position [189, 0]
click at [1115, 346] on icon "button" at bounding box center [1124, 351] width 19 height 19
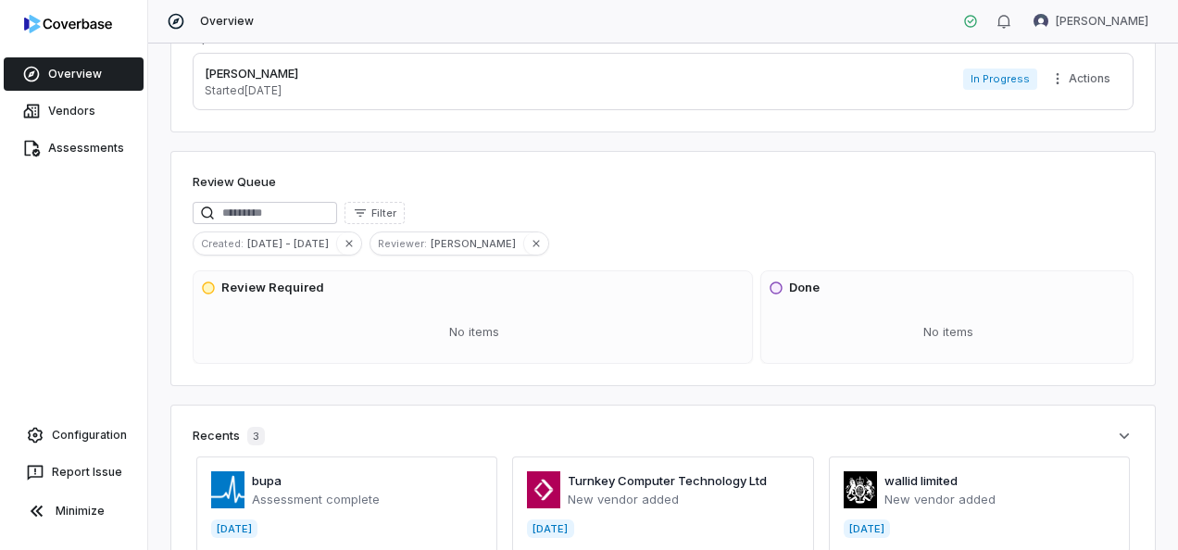
scroll to position [78, 0]
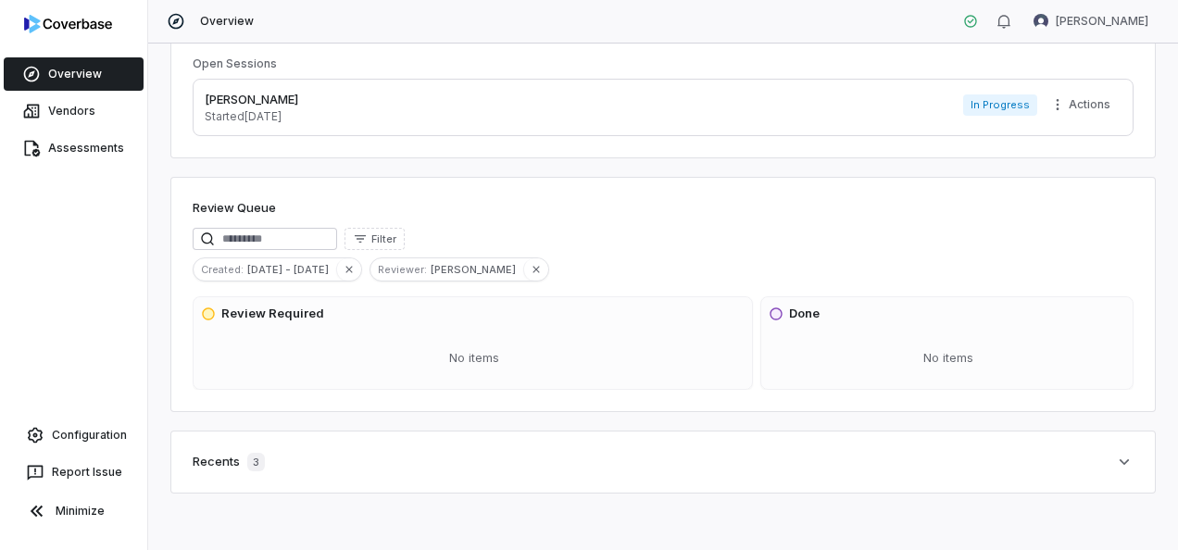
click at [1119, 461] on icon "button" at bounding box center [1124, 462] width 10 height 6
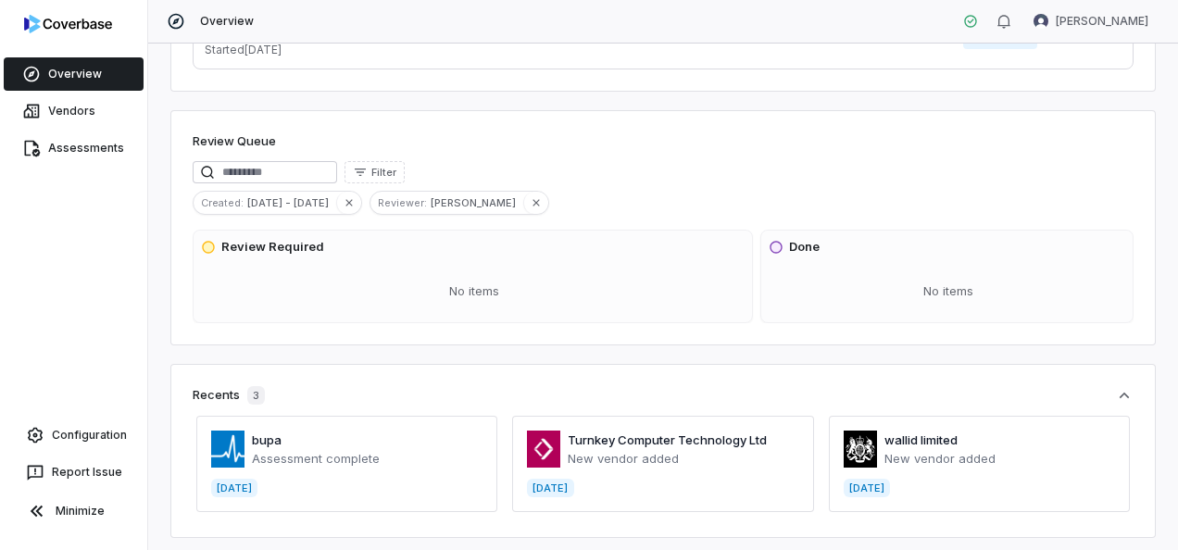
scroll to position [189, 0]
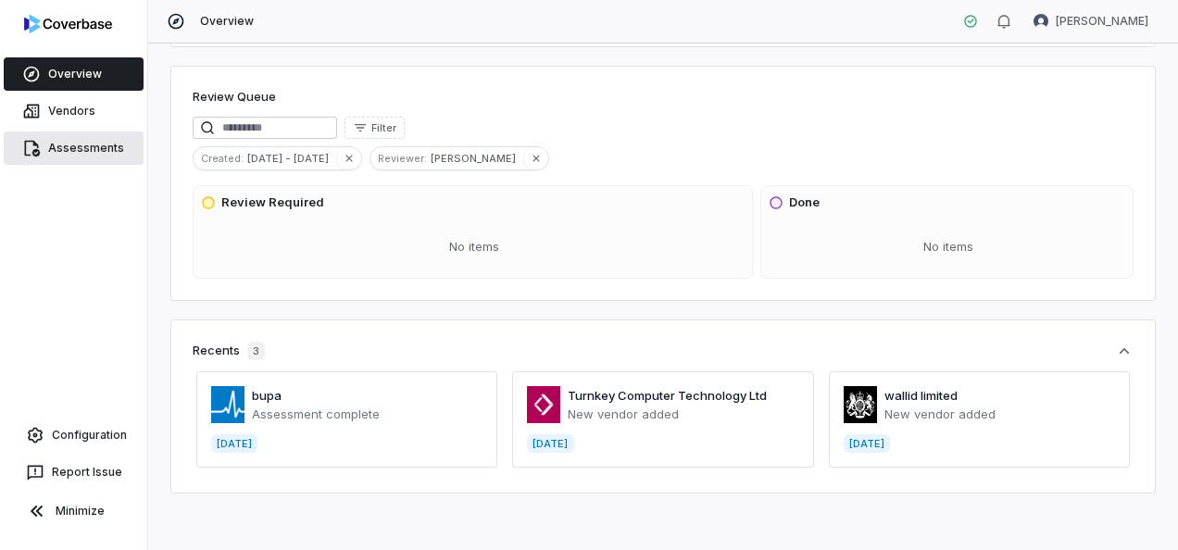
click at [96, 152] on link "Assessments" at bounding box center [74, 147] width 140 height 33
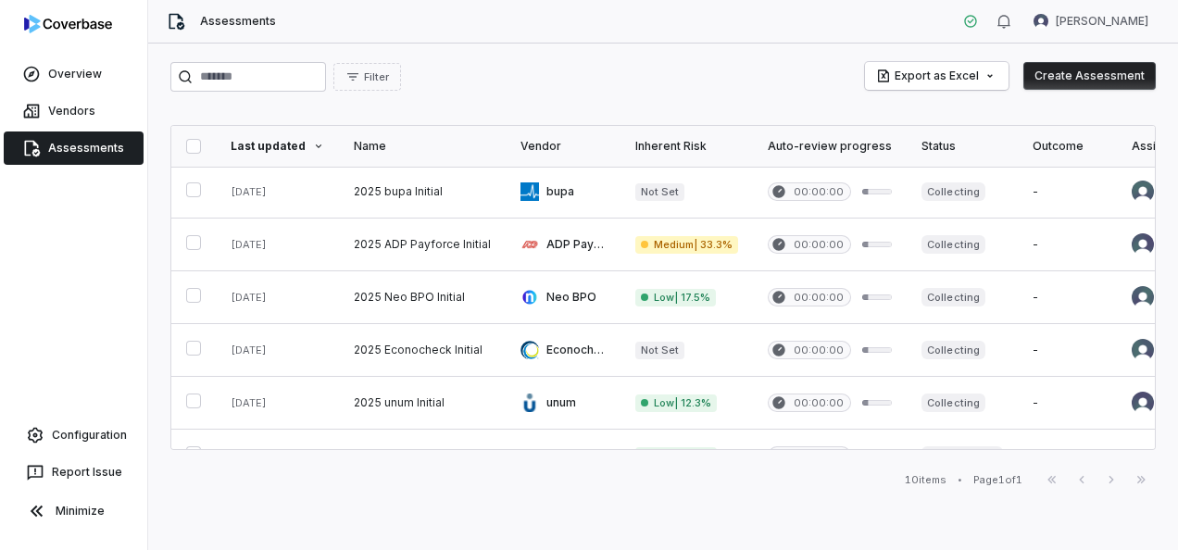
scroll to position [185, 0]
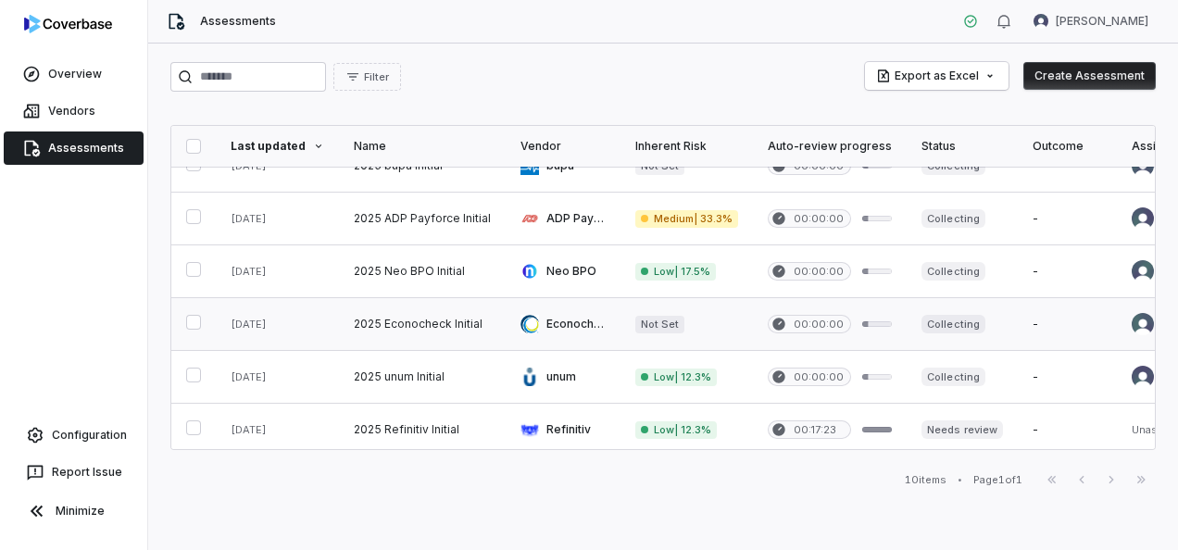
click at [383, 323] on link at bounding box center [422, 324] width 167 height 52
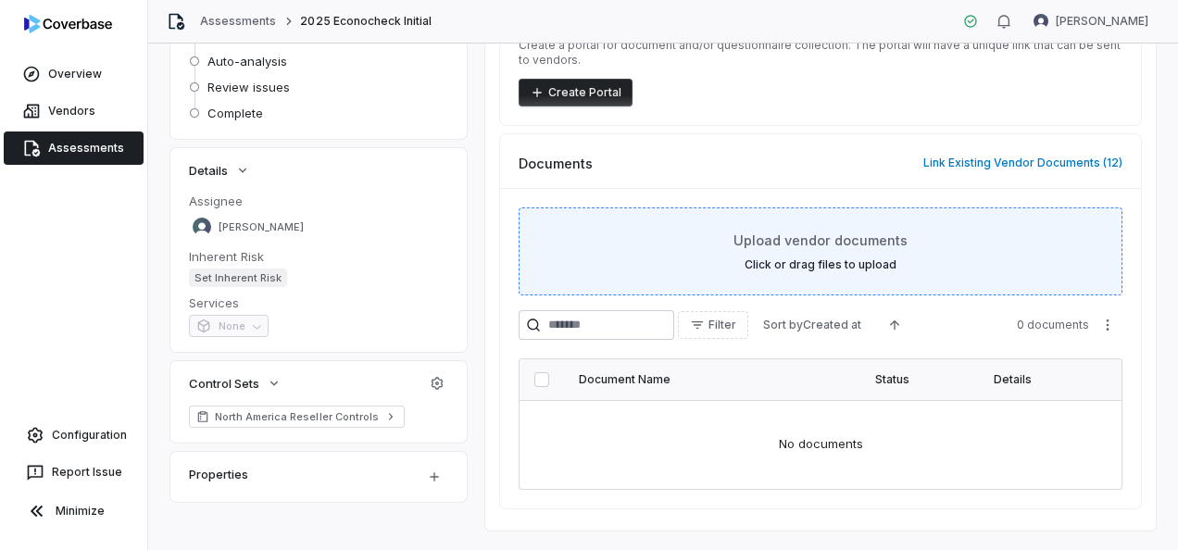
scroll to position [70, 0]
